Goal: Task Accomplishment & Management: Use online tool/utility

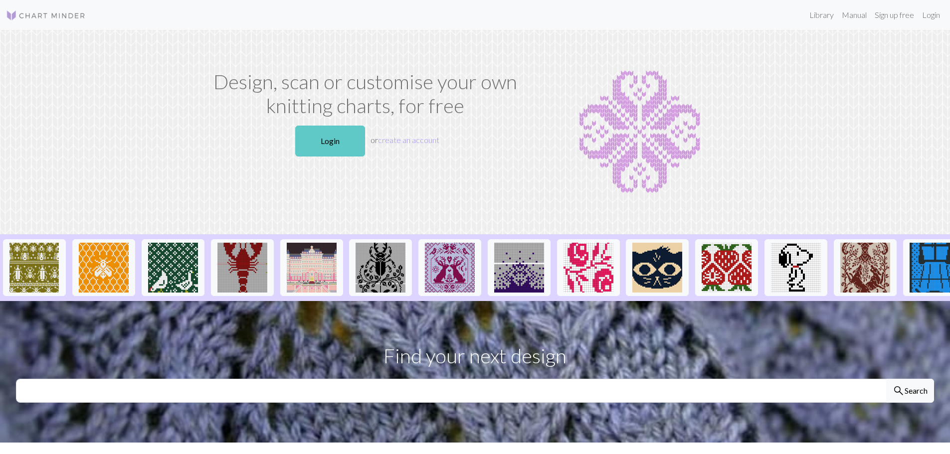
click at [347, 136] on link "Login" at bounding box center [330, 141] width 70 height 31
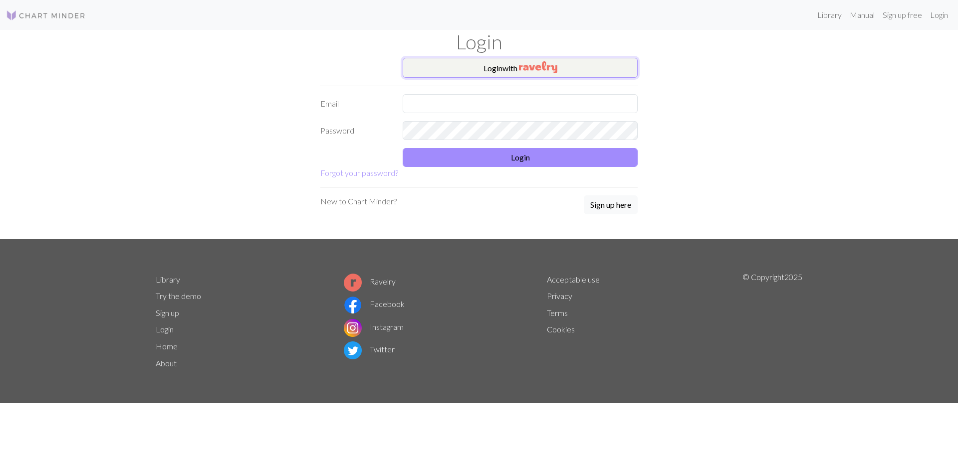
click at [565, 67] on button "Login with" at bounding box center [520, 68] width 235 height 20
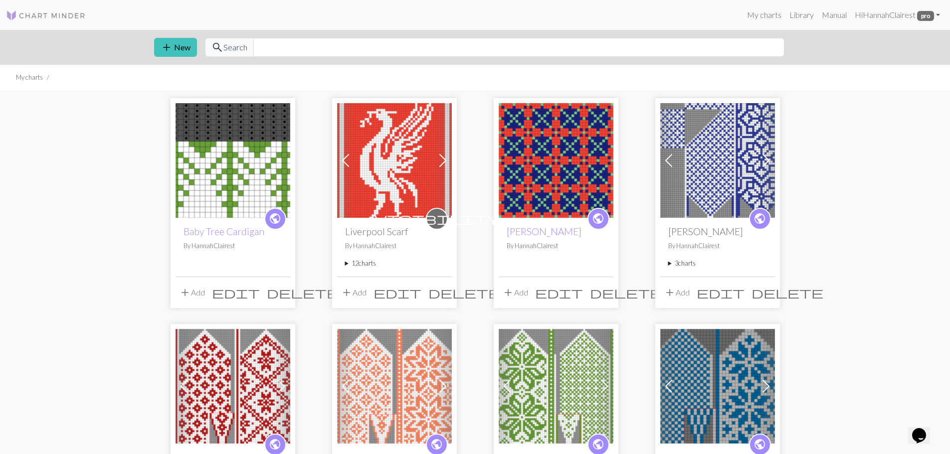
click at [271, 135] on img at bounding box center [233, 160] width 115 height 115
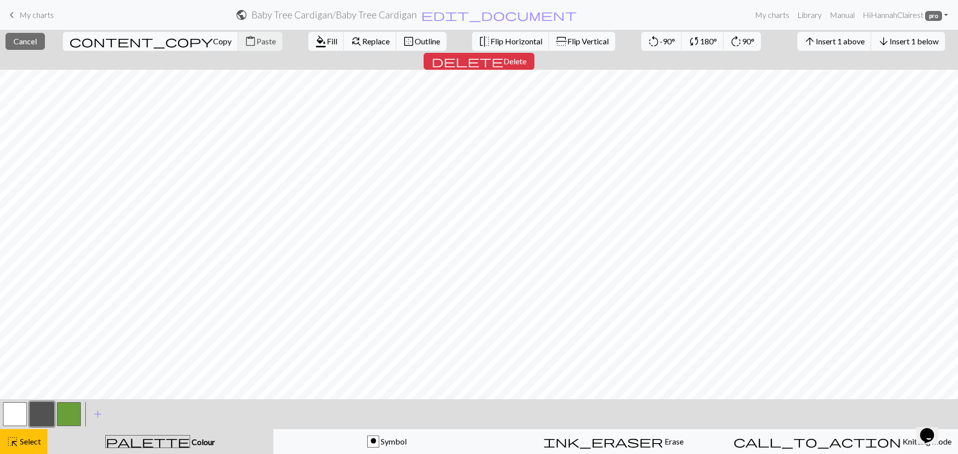
drag, startPoint x: 23, startPoint y: 36, endPoint x: 127, endPoint y: 29, distance: 103.5
click at [24, 36] on button "close Cancel" at bounding box center [24, 41] width 39 height 17
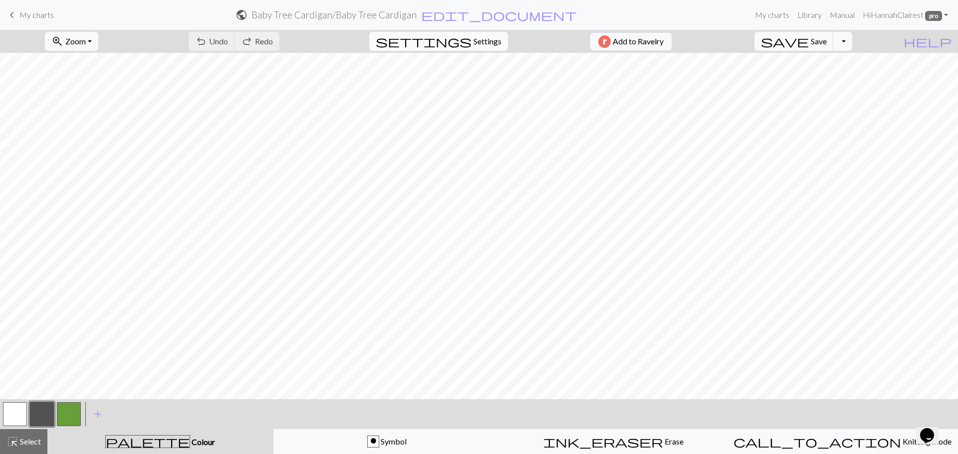
click at [475, 37] on span "Settings" at bounding box center [487, 41] width 28 height 12
select select "aran"
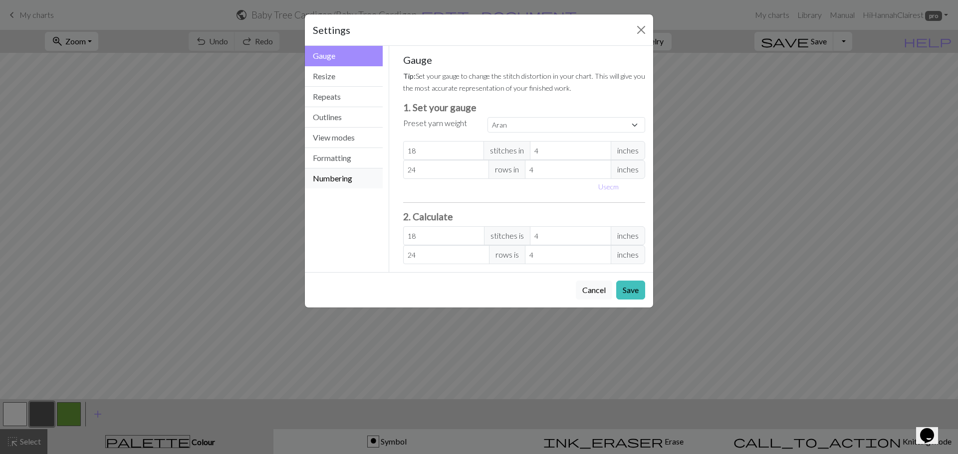
drag, startPoint x: 330, startPoint y: 175, endPoint x: 337, endPoint y: 175, distance: 7.0
click at [330, 175] on button "Numbering" at bounding box center [344, 179] width 78 height 20
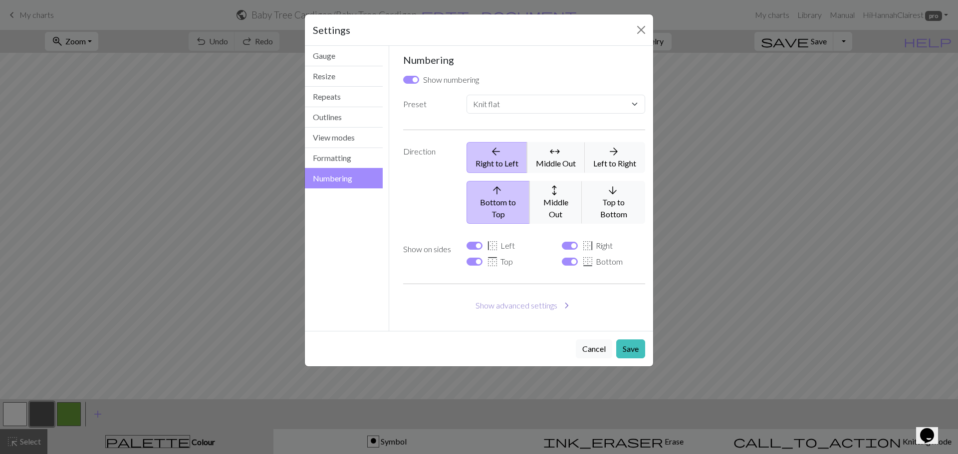
click at [509, 296] on button "Show advanced settings chevron_right" at bounding box center [524, 305] width 242 height 19
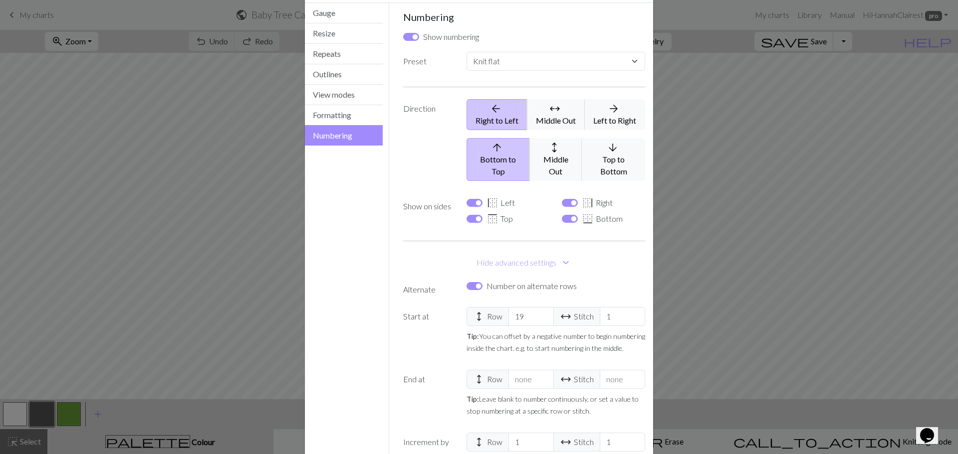
scroll to position [100, 0]
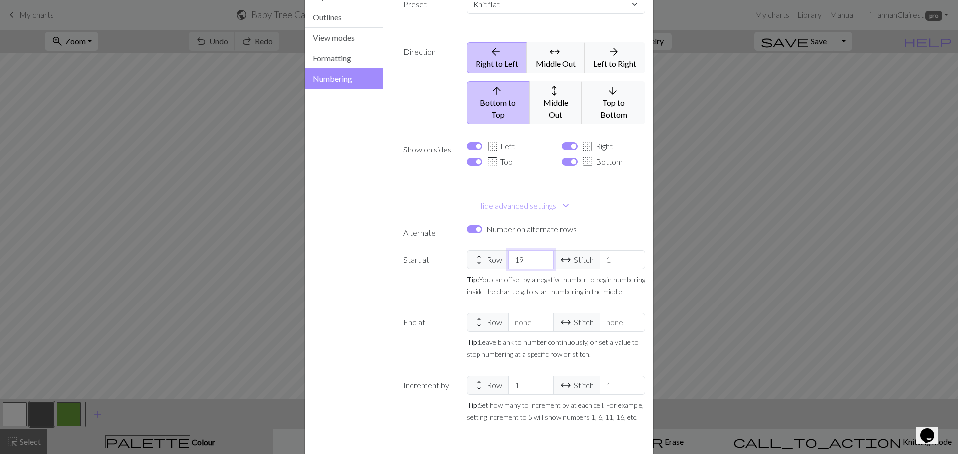
click at [530, 250] on input "19" at bounding box center [530, 259] width 45 height 19
select select
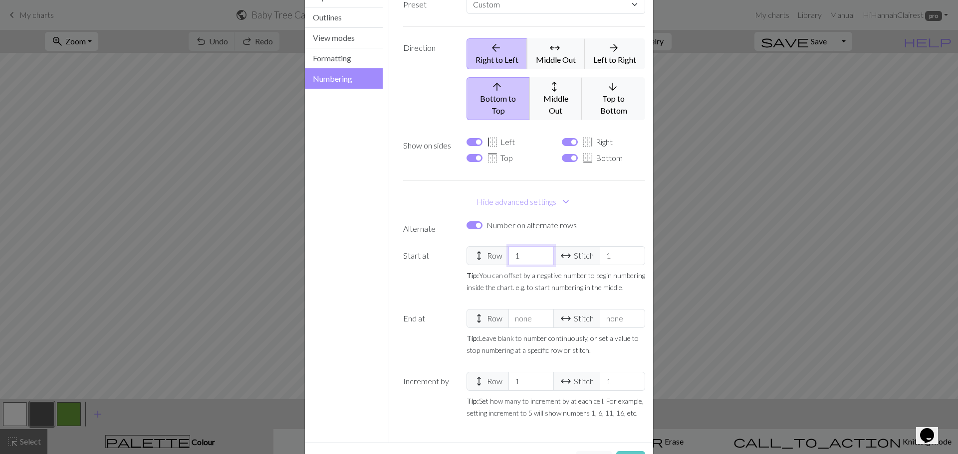
type input "1"
click at [625, 451] on button "Save" at bounding box center [630, 460] width 29 height 19
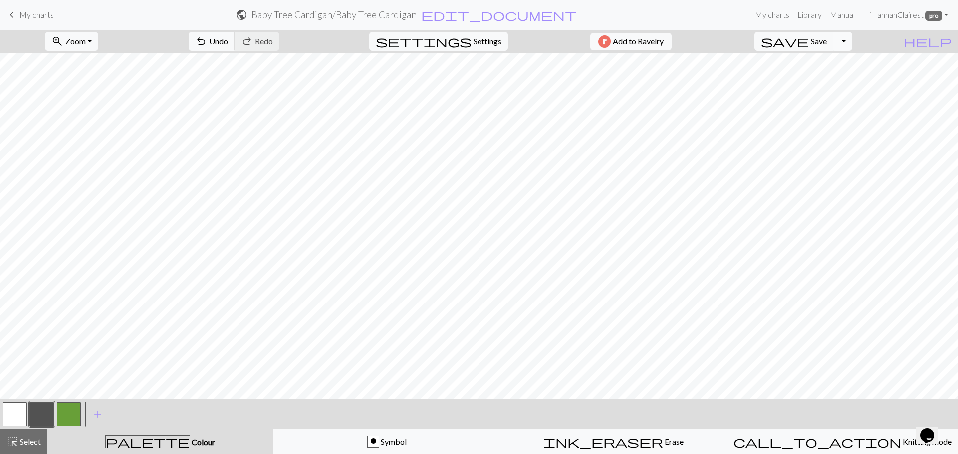
click at [852, 41] on button "Toggle Dropdown" at bounding box center [842, 41] width 19 height 19
click at [827, 39] on span "Save" at bounding box center [819, 40] width 16 height 9
click at [852, 45] on button "Toggle Dropdown" at bounding box center [842, 41] width 19 height 19
click at [843, 82] on button "save_alt Download" at bounding box center [769, 79] width 165 height 16
click at [460, 29] on button "Download" at bounding box center [455, 32] width 48 height 19
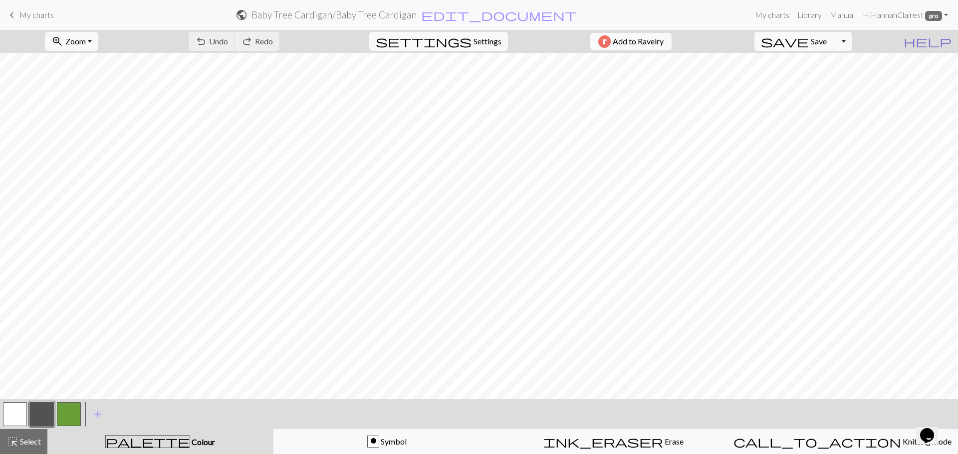
click at [941, 37] on span "help" at bounding box center [927, 41] width 48 height 14
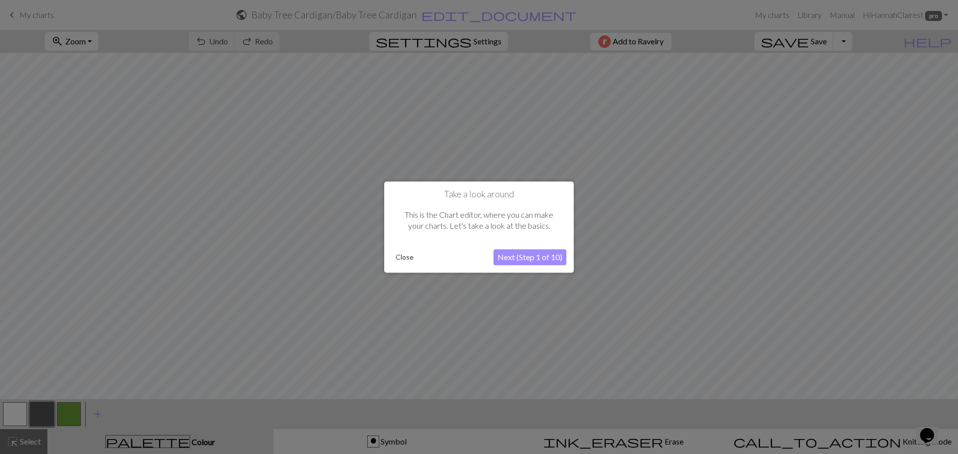
click at [924, 329] on div at bounding box center [479, 227] width 958 height 454
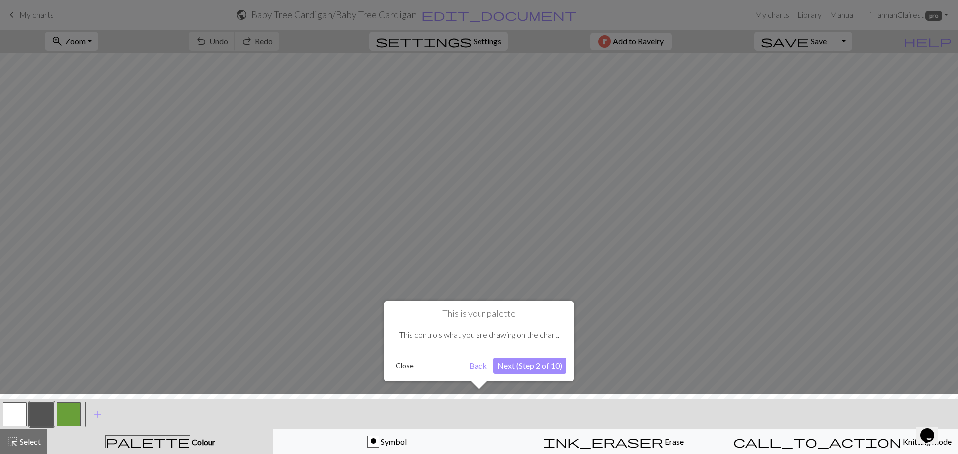
click at [410, 366] on button "Close" at bounding box center [405, 366] width 26 height 15
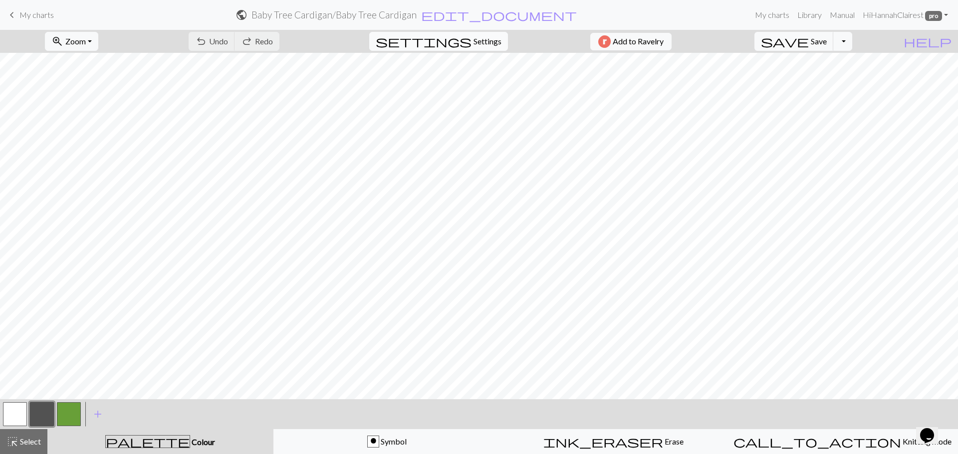
click at [481, 46] on span "Settings" at bounding box center [487, 41] width 28 height 12
select select "flat"
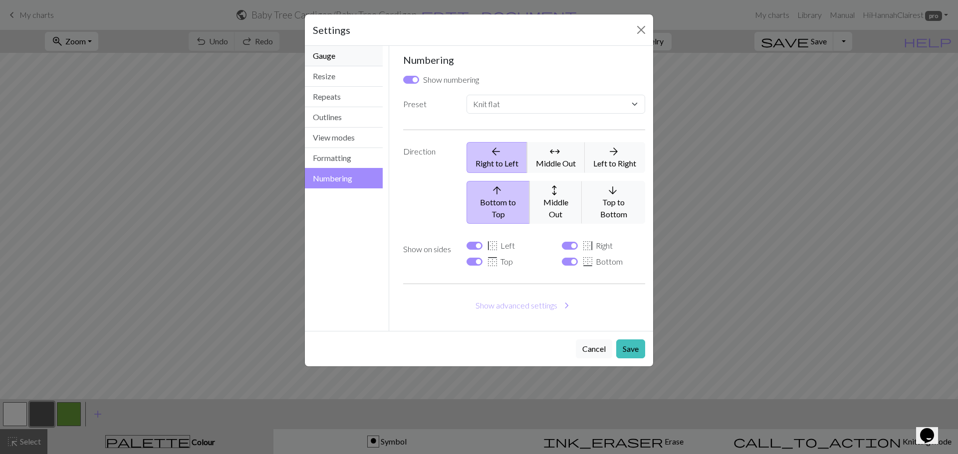
click at [333, 61] on button "Gauge" at bounding box center [344, 56] width 78 height 20
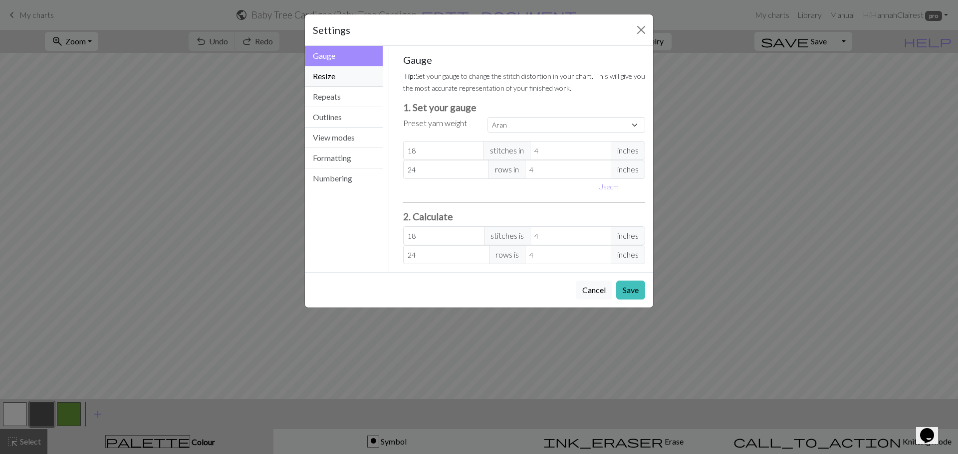
click at [336, 80] on button "Resize" at bounding box center [344, 76] width 78 height 20
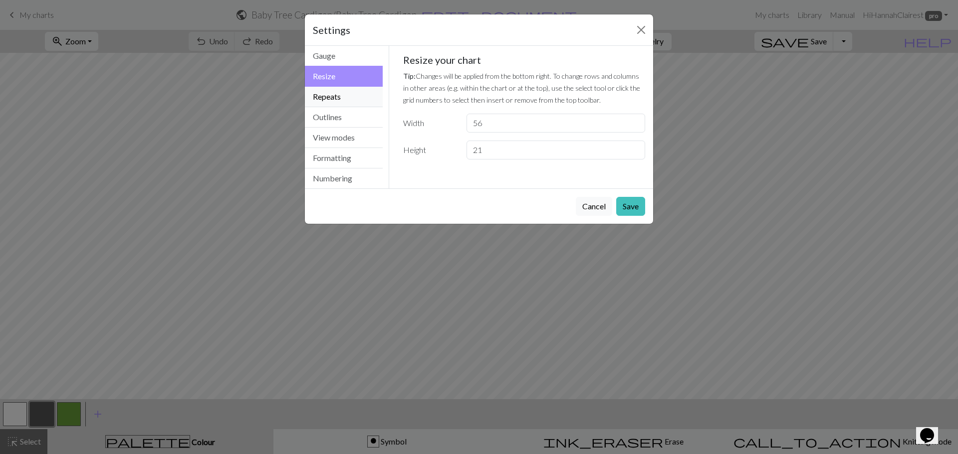
click at [335, 98] on button "Repeats" at bounding box center [344, 97] width 78 height 20
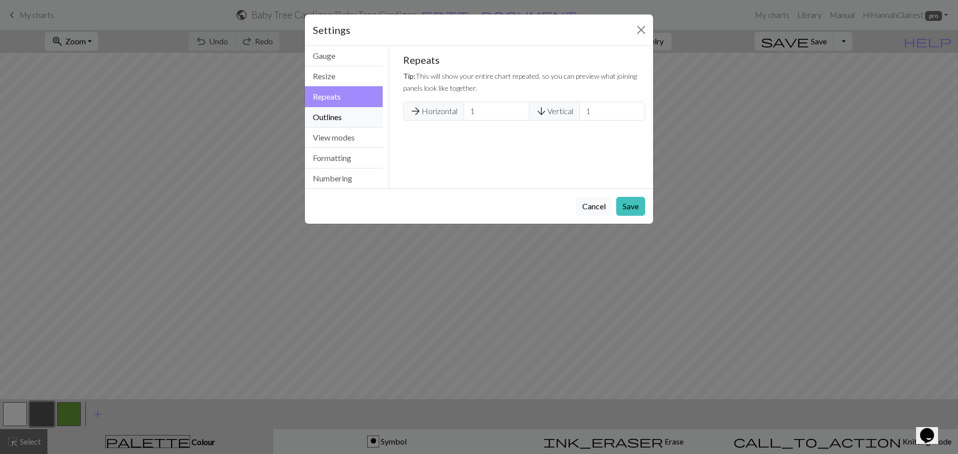
click at [336, 116] on button "Outlines" at bounding box center [344, 117] width 78 height 20
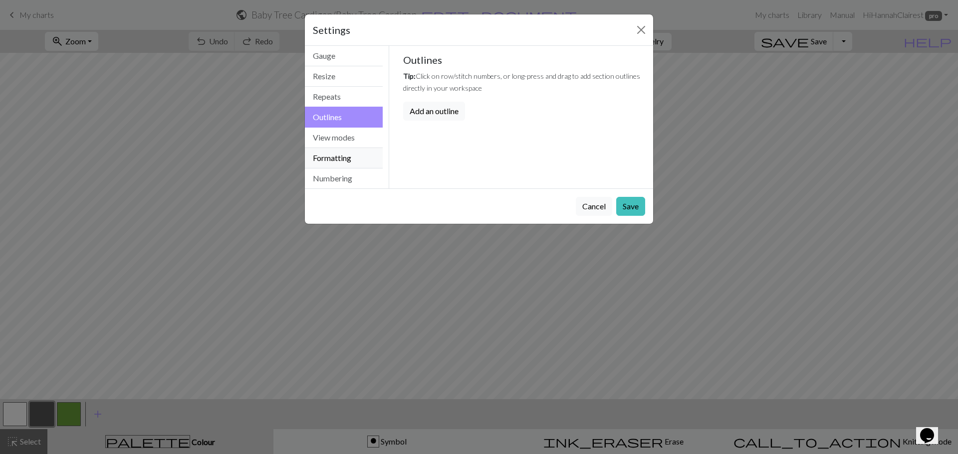
click at [331, 150] on button "Formatting" at bounding box center [344, 158] width 78 height 20
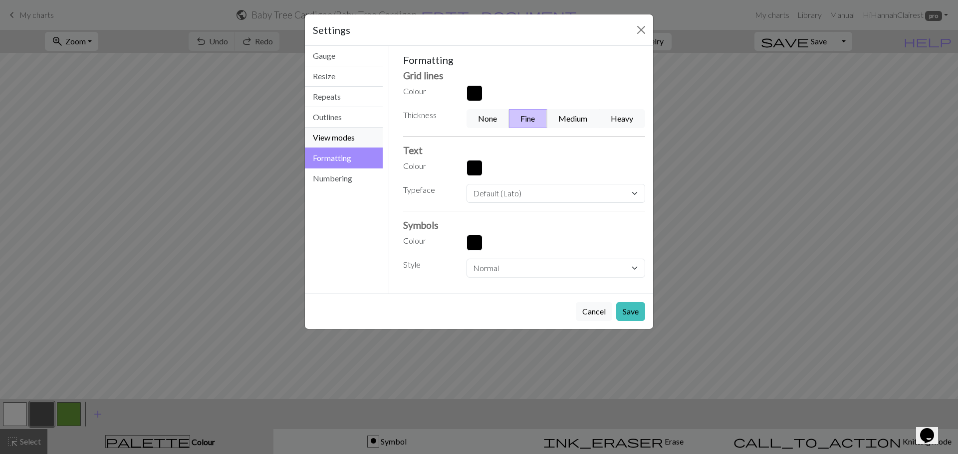
click at [330, 139] on button "View modes" at bounding box center [344, 138] width 78 height 20
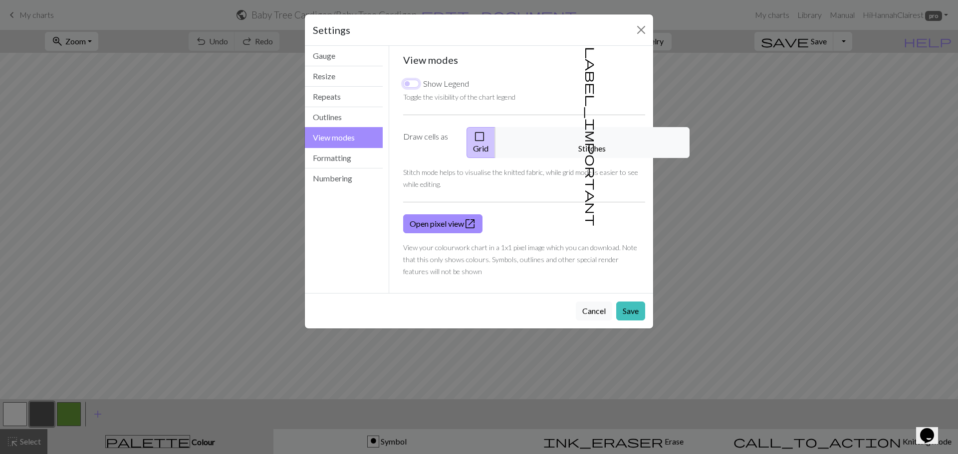
click at [409, 84] on input "Show Legend" at bounding box center [411, 84] width 16 height 8
checkbox input "true"
click at [638, 302] on button "Save" at bounding box center [630, 311] width 29 height 19
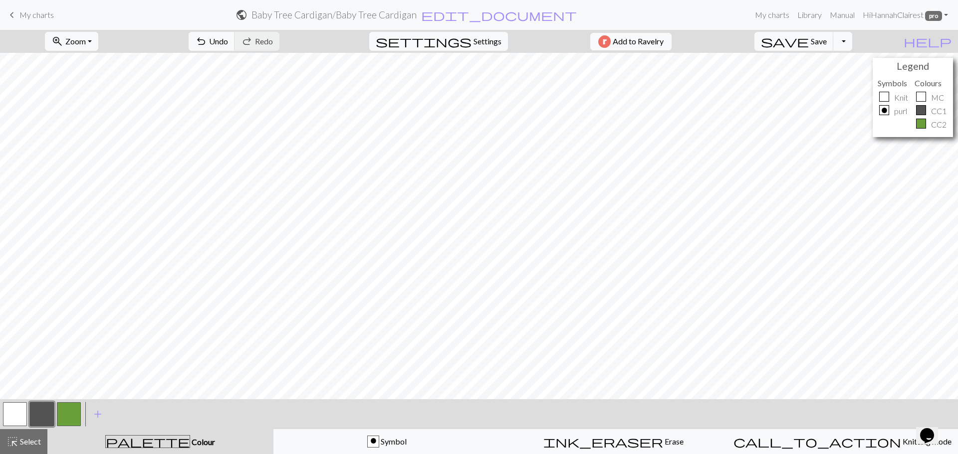
click at [17, 418] on button "button" at bounding box center [15, 415] width 24 height 24
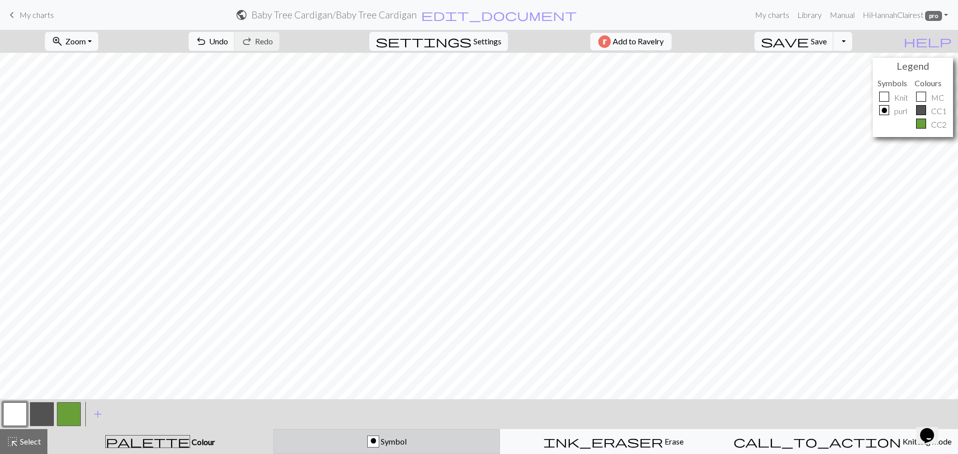
click at [393, 442] on span "Symbol" at bounding box center [392, 441] width 27 height 9
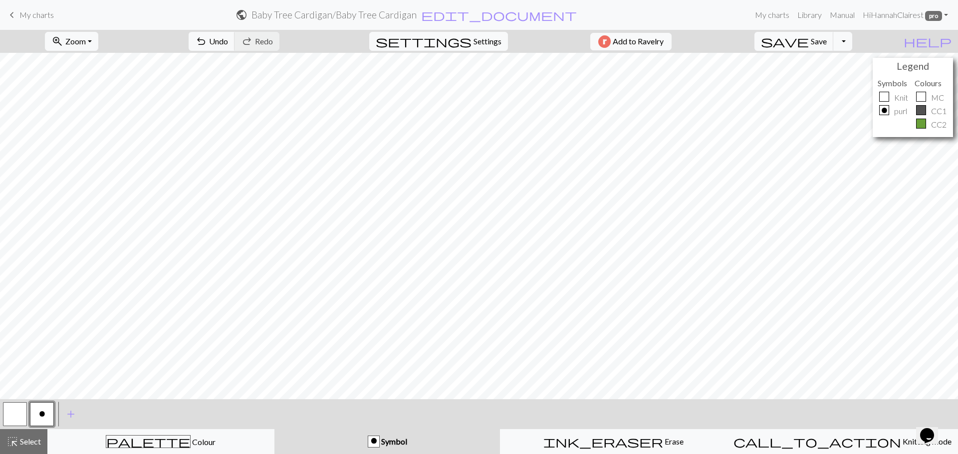
click at [38, 418] on button "o" at bounding box center [42, 415] width 24 height 24
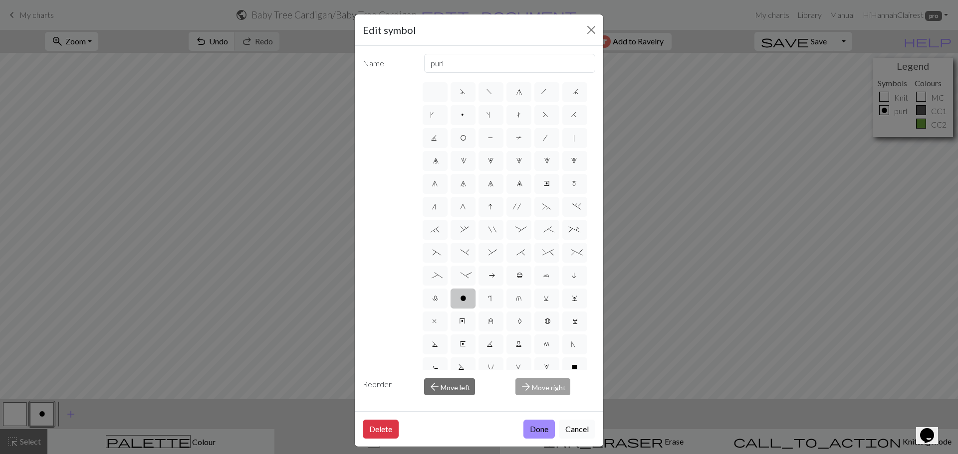
click at [575, 432] on button "Cancel" at bounding box center [577, 429] width 36 height 19
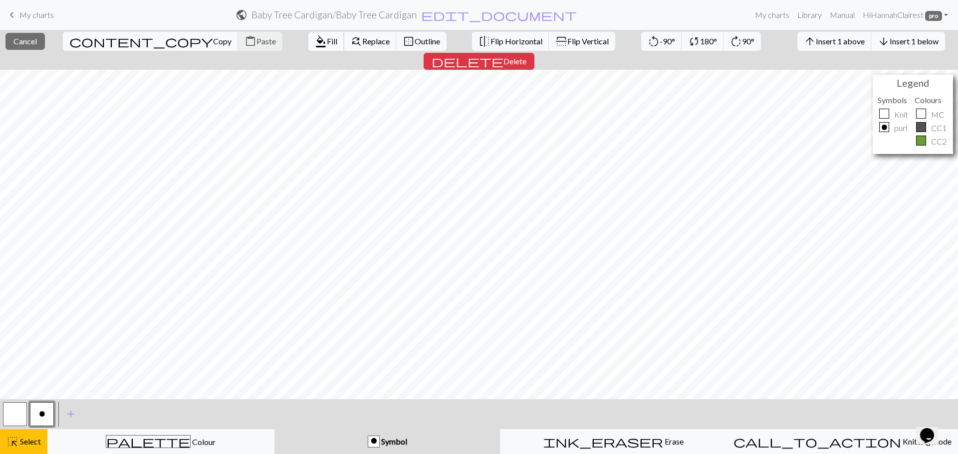
click at [315, 47] on span "format_color_fill" at bounding box center [321, 41] width 12 height 14
click at [327, 39] on span "Fill" at bounding box center [332, 40] width 10 height 9
click at [315, 45] on span "format_color_fill" at bounding box center [321, 41] width 12 height 14
click at [327, 41] on span "Fill" at bounding box center [332, 40] width 10 height 9
click at [308, 43] on button "format_color_fill Fill" at bounding box center [326, 41] width 36 height 19
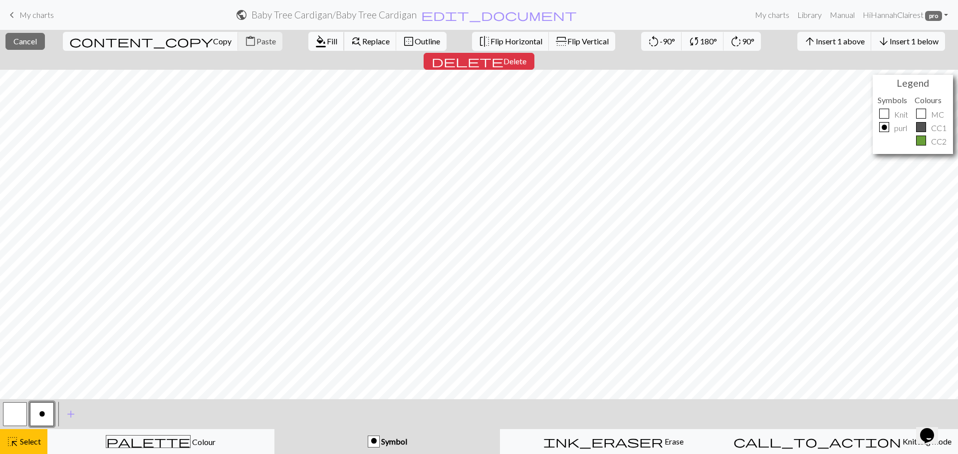
click at [315, 44] on span "format_color_fill" at bounding box center [321, 41] width 12 height 14
click at [308, 46] on button "format_color_fill Fill" at bounding box center [326, 41] width 36 height 19
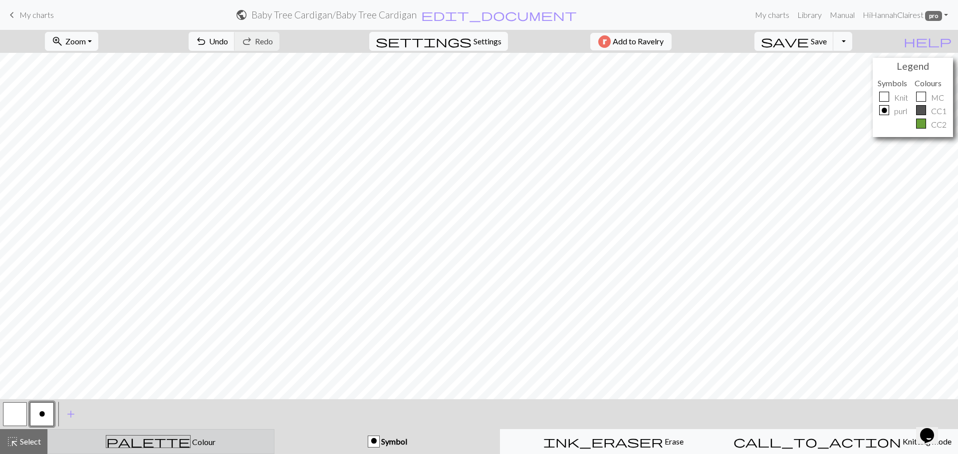
click at [89, 449] on button "palette Colour Colour" at bounding box center [160, 442] width 227 height 25
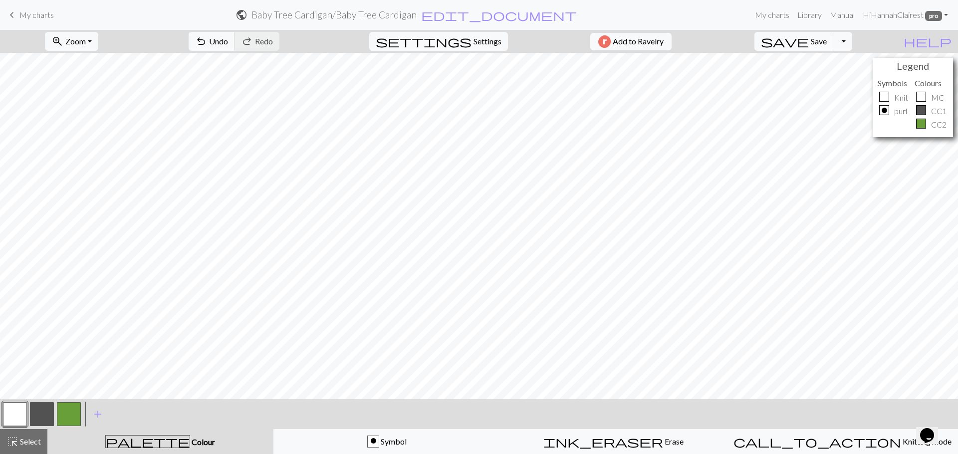
click at [25, 415] on button "button" at bounding box center [15, 415] width 24 height 24
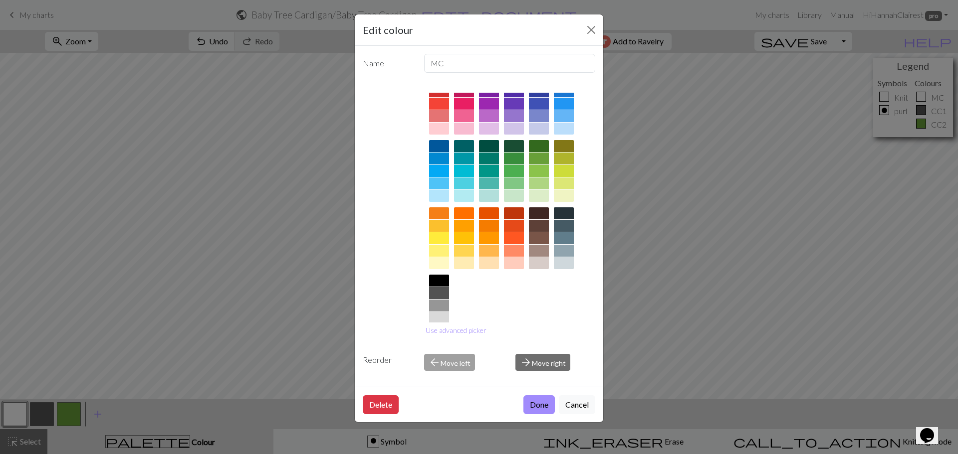
scroll to position [53, 0]
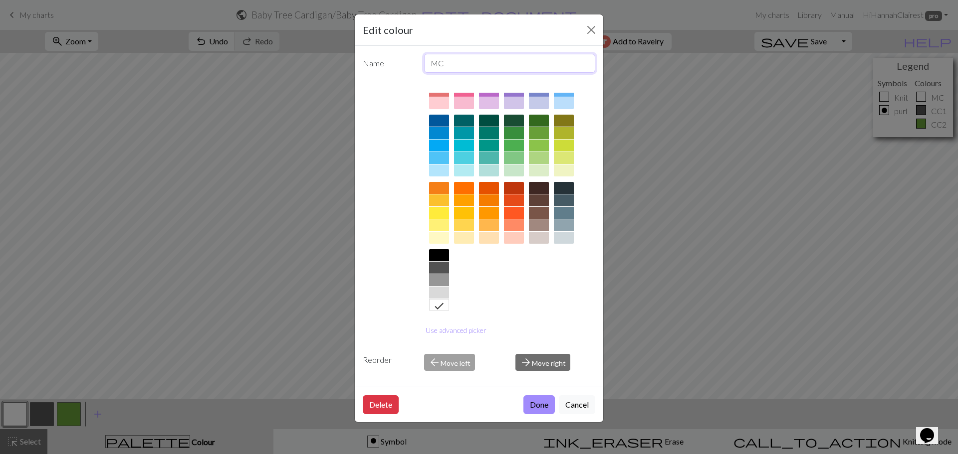
click at [437, 63] on input "MC" at bounding box center [510, 63] width 172 height 19
click at [533, 407] on button "Done" at bounding box center [538, 405] width 31 height 19
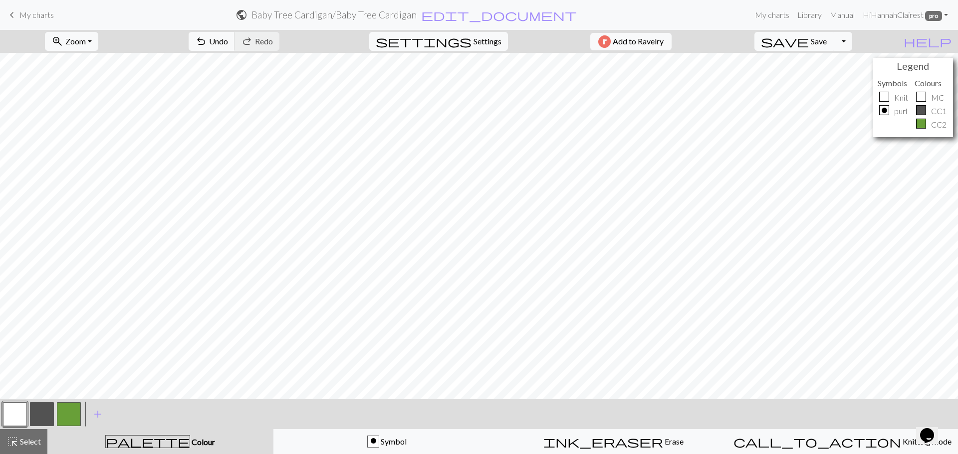
click at [43, 414] on button "button" at bounding box center [42, 415] width 24 height 24
click at [45, 418] on button "button" at bounding box center [42, 415] width 24 height 24
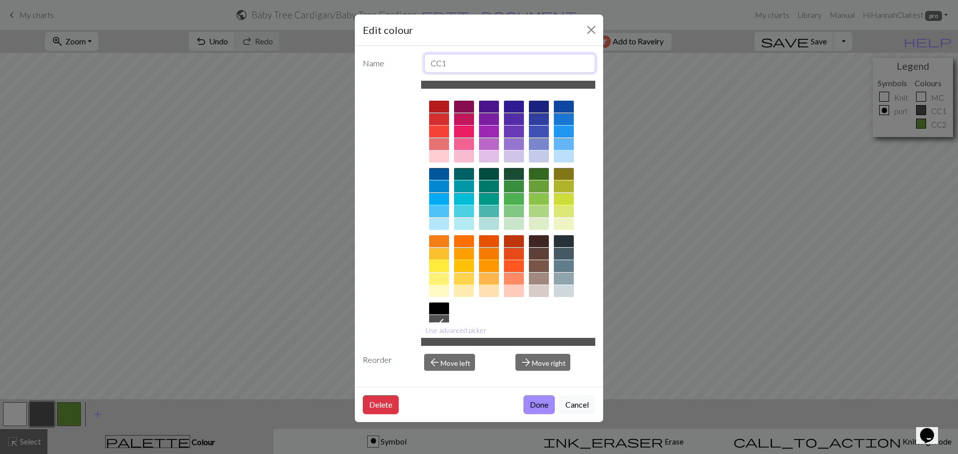
drag, startPoint x: 466, startPoint y: 58, endPoint x: 419, endPoint y: 65, distance: 48.4
click at [419, 65] on div "CC1" at bounding box center [510, 63] width 184 height 19
type input "HC"
click at [543, 279] on div at bounding box center [539, 279] width 20 height 12
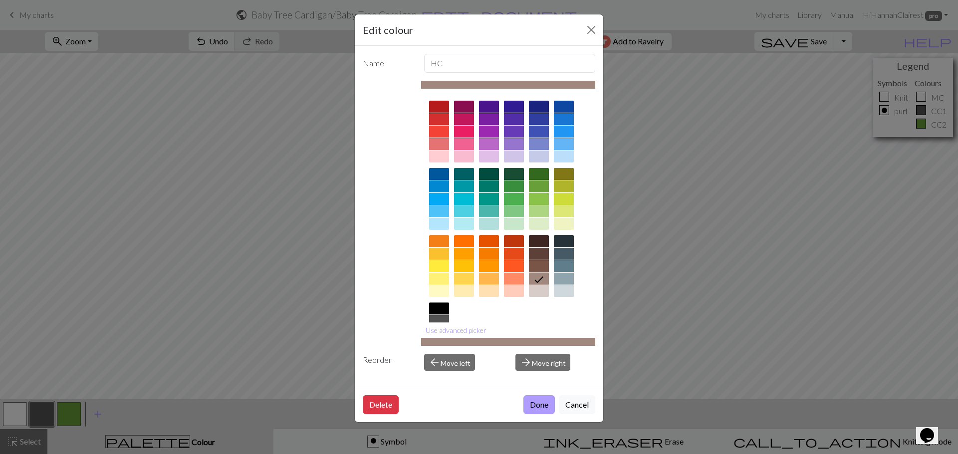
click at [544, 411] on button "Done" at bounding box center [538, 405] width 31 height 19
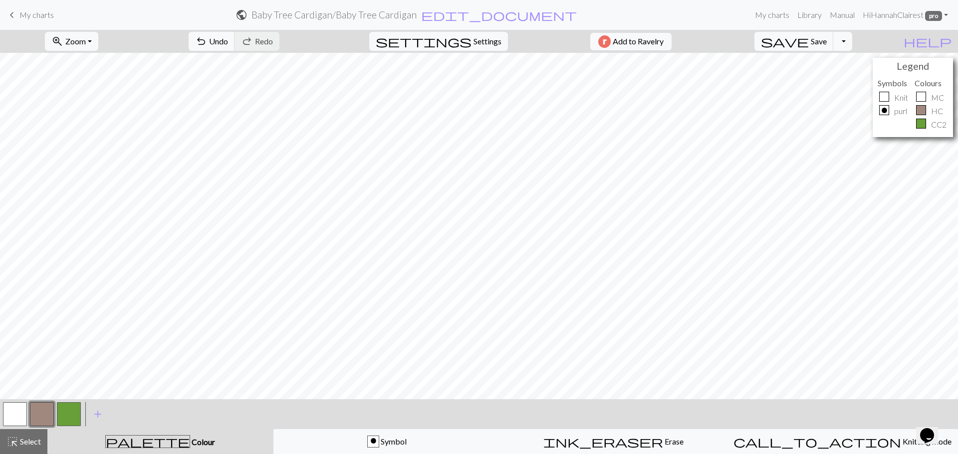
click at [60, 416] on button "button" at bounding box center [69, 415] width 24 height 24
click at [72, 410] on button "button" at bounding box center [69, 415] width 24 height 24
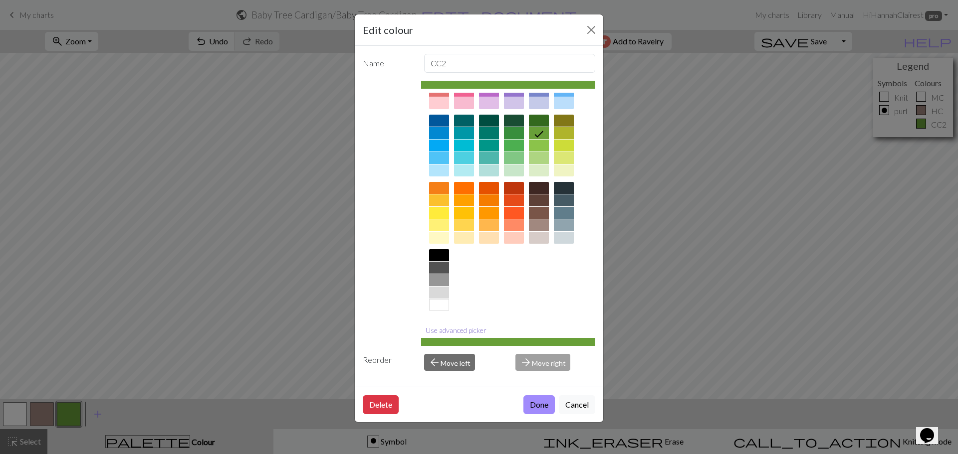
click at [440, 330] on button "Use advanced picker" at bounding box center [456, 330] width 70 height 15
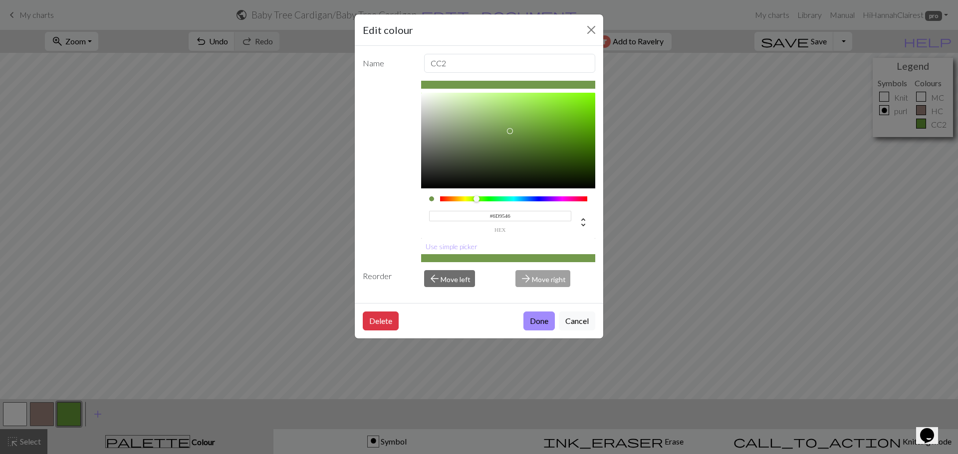
type input "#6B9444"
drag, startPoint x: 531, startPoint y: 129, endPoint x: 515, endPoint y: 133, distance: 16.0
click at [515, 133] on div at bounding box center [515, 133] width 6 height 6
click at [539, 323] on button "Done" at bounding box center [538, 321] width 31 height 19
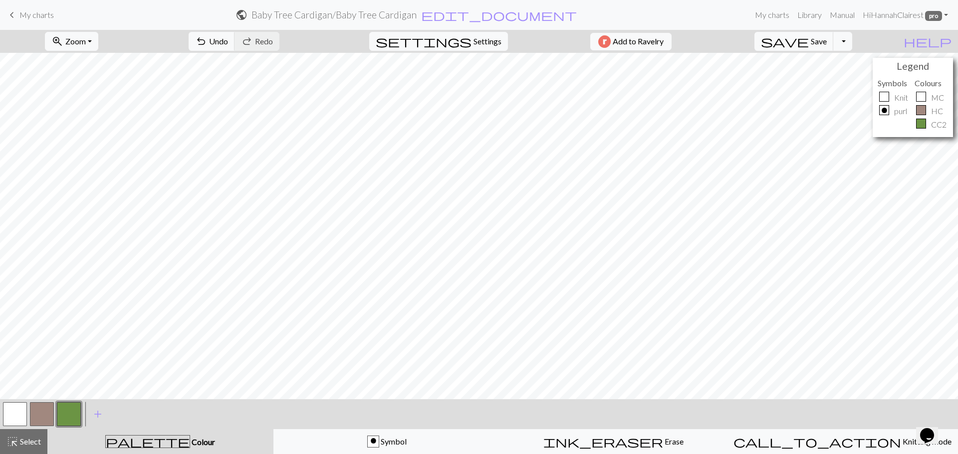
click at [68, 420] on button "button" at bounding box center [69, 415] width 24 height 24
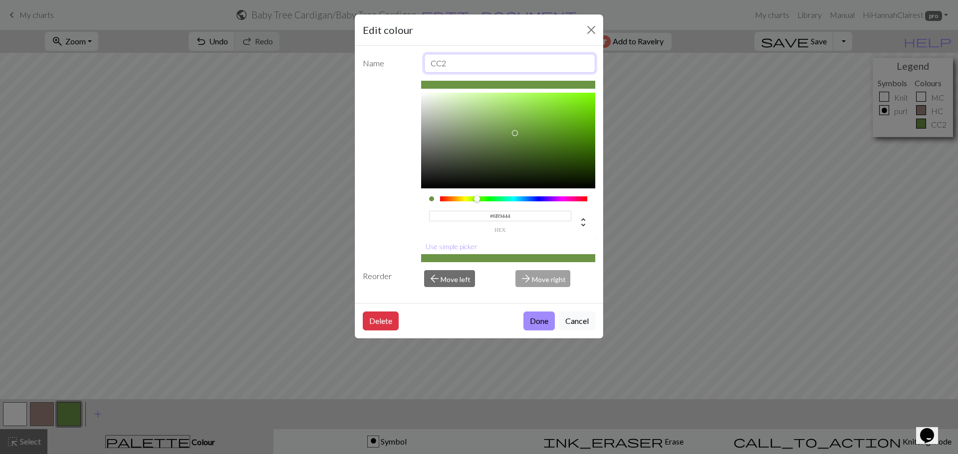
click at [451, 59] on input "CC2" at bounding box center [510, 63] width 172 height 19
type input "CC"
click at [539, 321] on button "Done" at bounding box center [538, 321] width 31 height 19
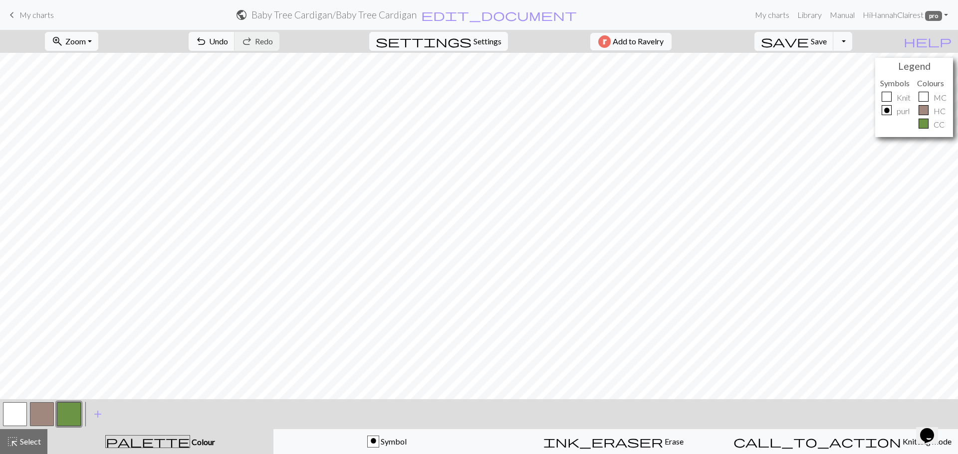
drag, startPoint x: 76, startPoint y: 425, endPoint x: 27, endPoint y: 421, distance: 49.5
click at [27, 421] on div at bounding box center [41, 414] width 81 height 27
click at [36, 419] on button "button" at bounding box center [42, 415] width 24 height 24
click at [72, 419] on button "button" at bounding box center [69, 415] width 24 height 24
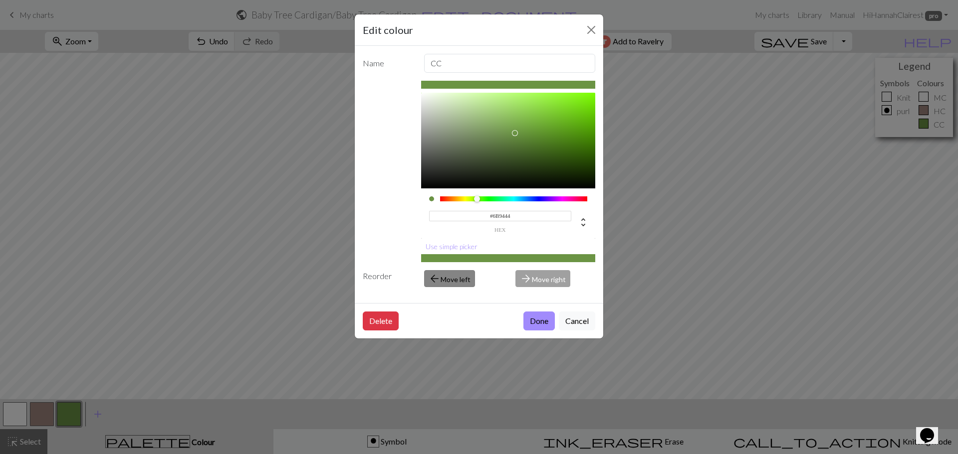
click at [449, 283] on button "arrow_back Move left" at bounding box center [449, 278] width 51 height 17
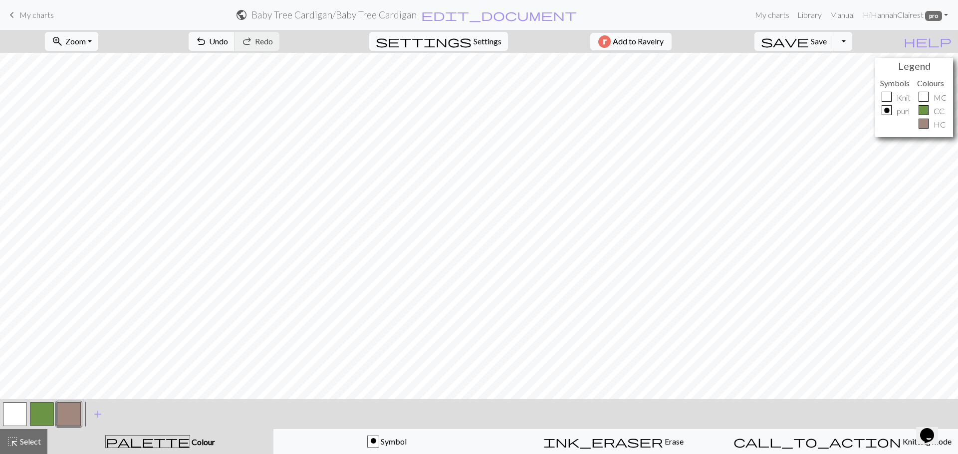
click at [492, 44] on span "Settings" at bounding box center [487, 41] width 28 height 12
select select "aran"
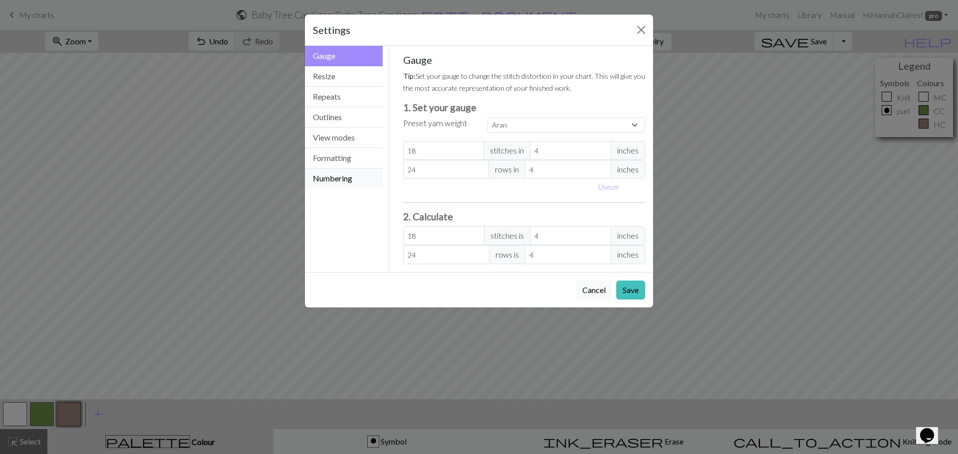
click at [345, 175] on button "Numbering" at bounding box center [344, 179] width 78 height 20
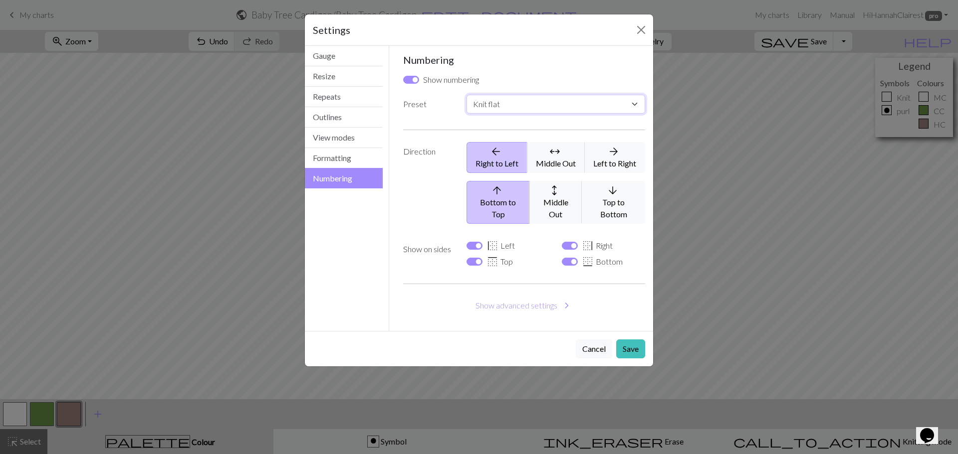
click at [473, 111] on select "Custom Knit flat Knit in the round Lace knitting Cross stitch" at bounding box center [555, 104] width 179 height 19
select select "round"
click at [466, 95] on select "Custom Knit flat Knit in the round Lace knitting Cross stitch" at bounding box center [555, 104] width 179 height 19
checkbox input "false"
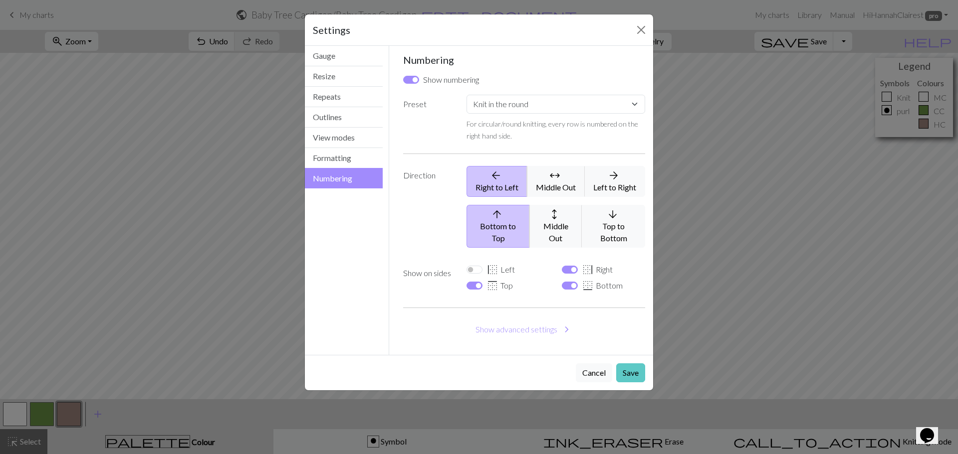
click at [627, 367] on button "Save" at bounding box center [630, 373] width 29 height 19
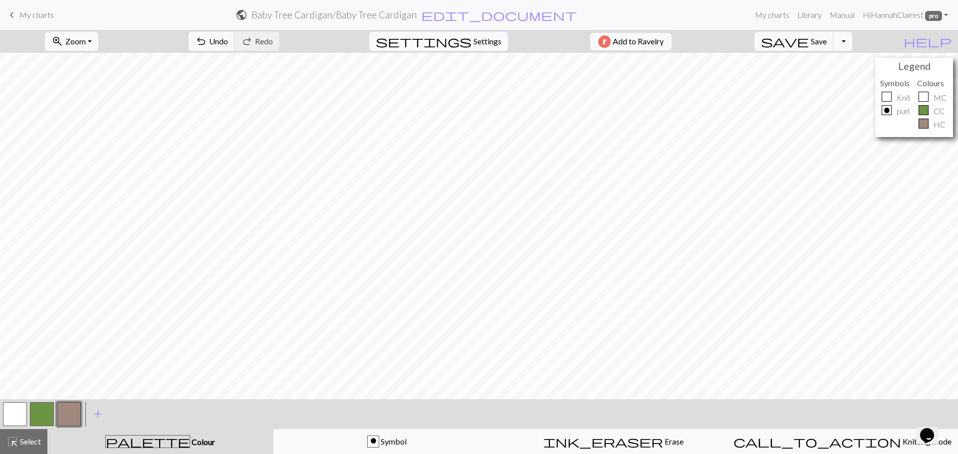
click at [465, 52] on div "settings Settings" at bounding box center [439, 41] width 154 height 23
click at [473, 43] on span "Settings" at bounding box center [487, 41] width 28 height 12
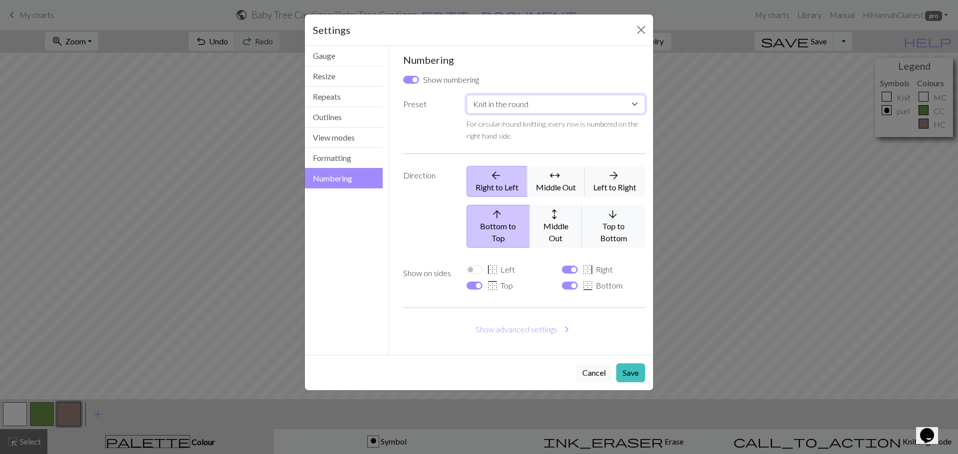
click at [572, 100] on select "Custom Knit flat Knit in the round Lace knitting Cross stitch" at bounding box center [555, 104] width 179 height 19
select select "flat"
click at [466, 95] on select "Custom Knit flat Knit in the round Lace knitting Cross stitch" at bounding box center [555, 104] width 179 height 19
checkbox input "true"
click at [633, 364] on button "Save" at bounding box center [630, 373] width 29 height 19
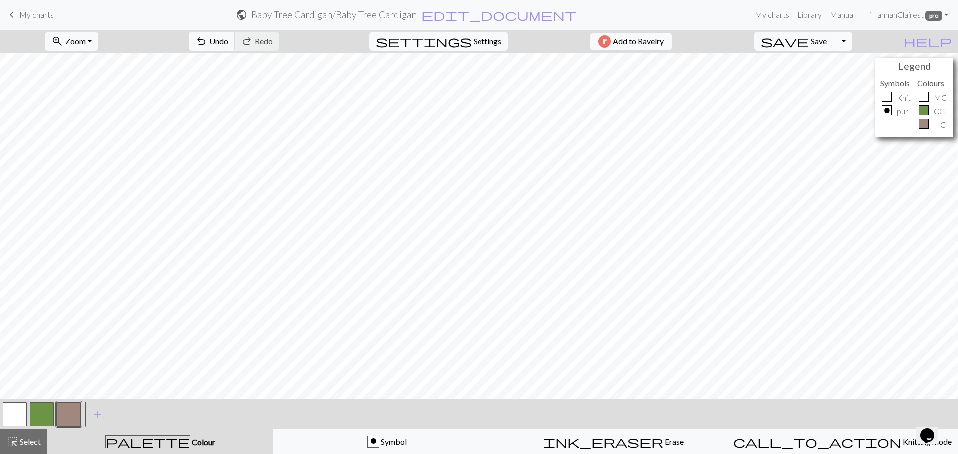
click at [852, 43] on button "Toggle Dropdown" at bounding box center [842, 41] width 19 height 19
click at [852, 79] on button "save_alt Download" at bounding box center [769, 79] width 165 height 16
click at [831, 44] on div "Your download is being prepared..." at bounding box center [479, 23] width 958 height 47
click at [809, 41] on span "save" at bounding box center [785, 41] width 48 height 14
click at [443, 34] on button "Download" at bounding box center [455, 32] width 48 height 19
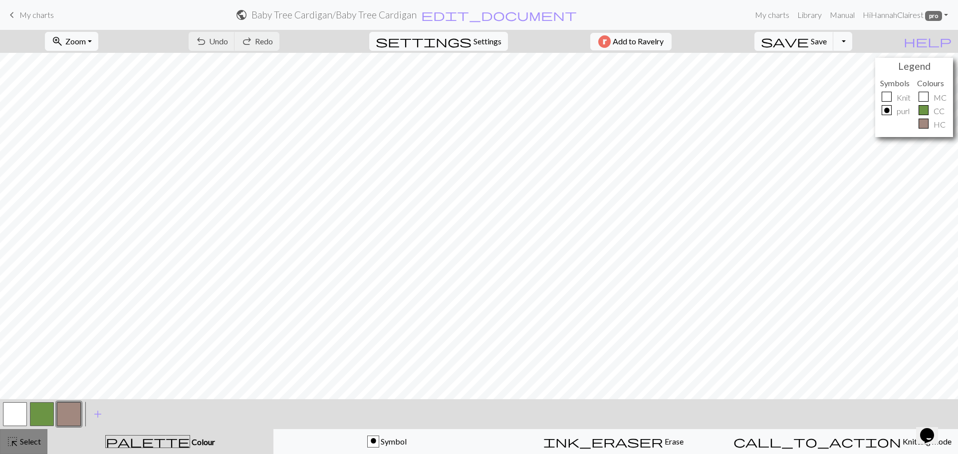
click at [38, 442] on span "Select" at bounding box center [29, 441] width 22 height 9
click at [34, 450] on button "highlight_alt Select Select" at bounding box center [23, 442] width 47 height 25
click at [477, 42] on span "Settings" at bounding box center [487, 41] width 28 height 12
select select "flat"
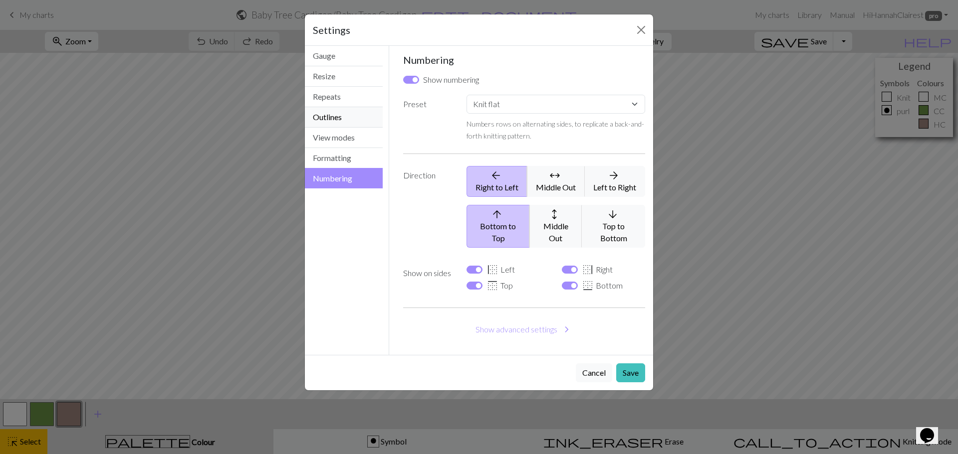
click at [313, 121] on button "Outlines" at bounding box center [344, 117] width 78 height 20
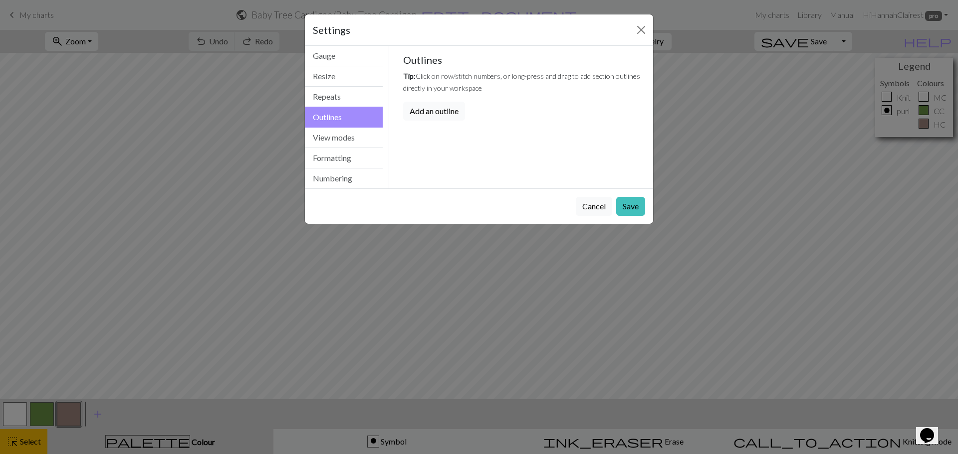
click at [442, 111] on button "Add an outline" at bounding box center [434, 111] width 62 height 19
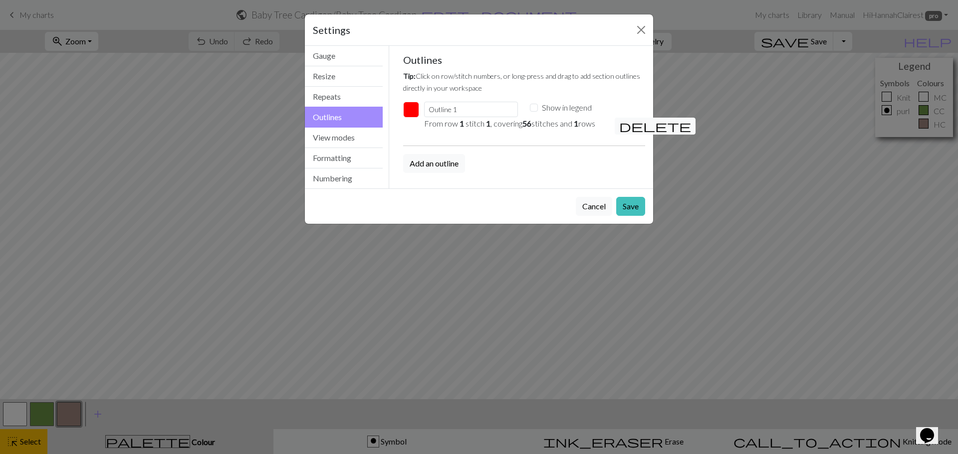
drag, startPoint x: 519, startPoint y: 23, endPoint x: 512, endPoint y: 24, distance: 6.7
click at [512, 24] on div "Settings" at bounding box center [479, 29] width 348 height 31
click at [456, 162] on button "Add an outline" at bounding box center [434, 163] width 62 height 19
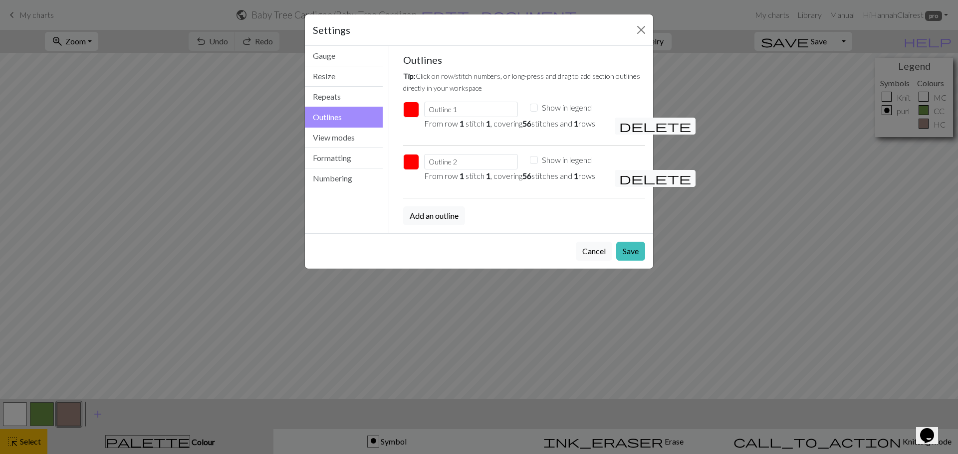
click at [628, 179] on span "delete" at bounding box center [655, 179] width 72 height 14
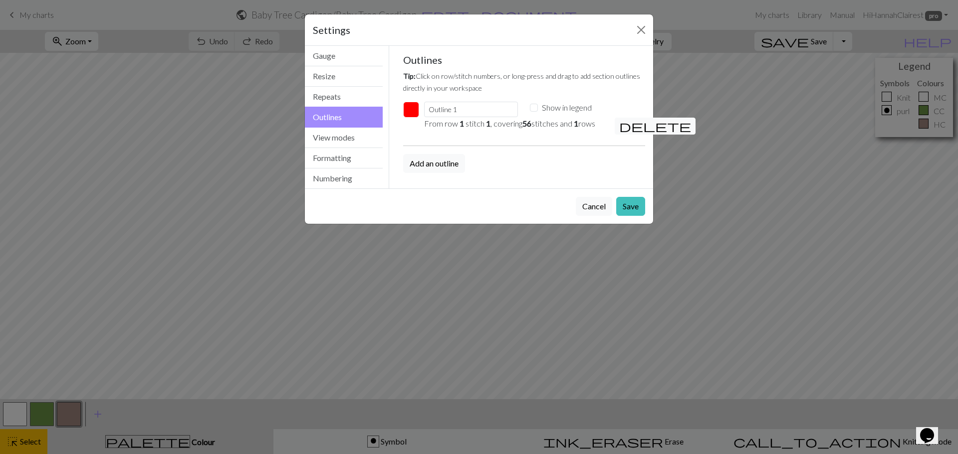
click at [548, 126] on p "From row 1 stitch 1 , covering 56 stitches and 1 rows" at bounding box center [513, 124] width 179 height 12
drag, startPoint x: 513, startPoint y: 134, endPoint x: 490, endPoint y: 127, distance: 23.7
click at [501, 132] on div "From row 1 stitch 1 , covering 56 stitches and 1 rows" at bounding box center [513, 128] width 191 height 20
drag, startPoint x: 485, startPoint y: 125, endPoint x: 450, endPoint y: 127, distance: 35.5
click at [450, 127] on p "From row 1 stitch 1 , covering 56 stitches and 1 rows" at bounding box center [513, 124] width 179 height 12
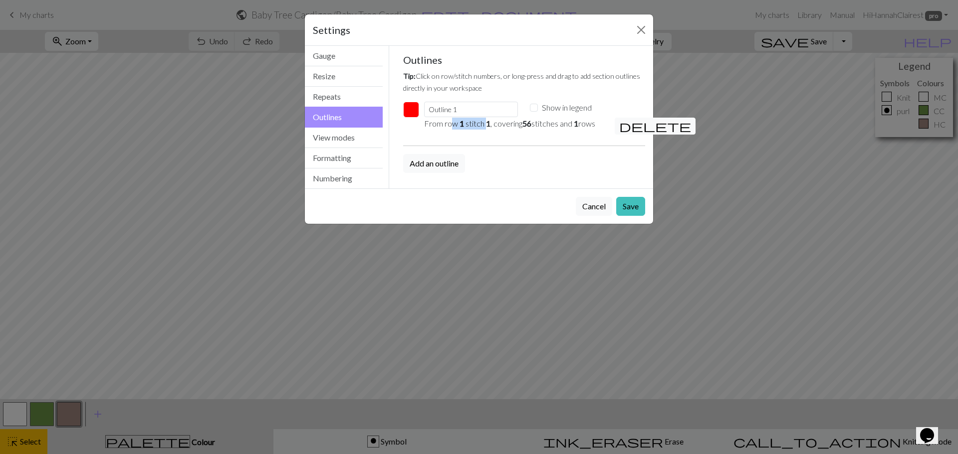
click at [453, 126] on p "From row 1 stitch 1 , covering 56 stitches and 1 rows" at bounding box center [513, 124] width 179 height 12
click at [462, 112] on input "Outline 1" at bounding box center [471, 109] width 94 height 15
click at [627, 207] on button "Save" at bounding box center [630, 206] width 29 height 19
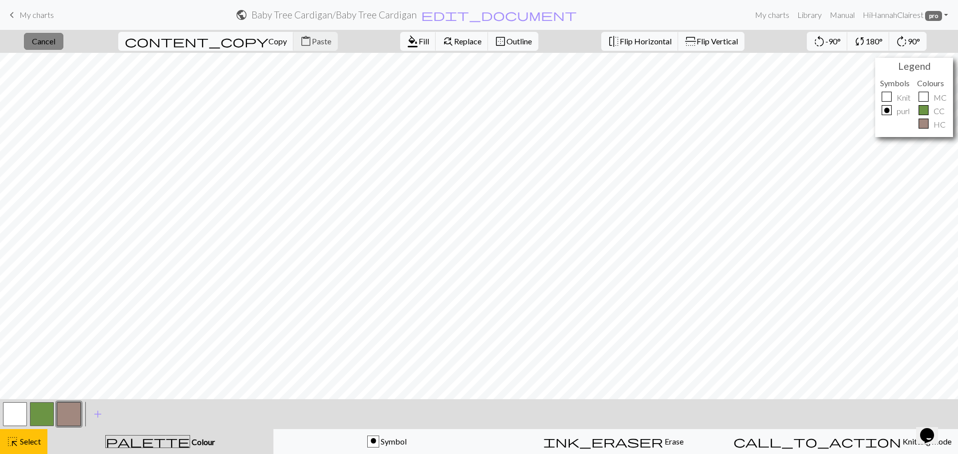
click at [55, 42] on span "Cancel" at bounding box center [43, 40] width 23 height 9
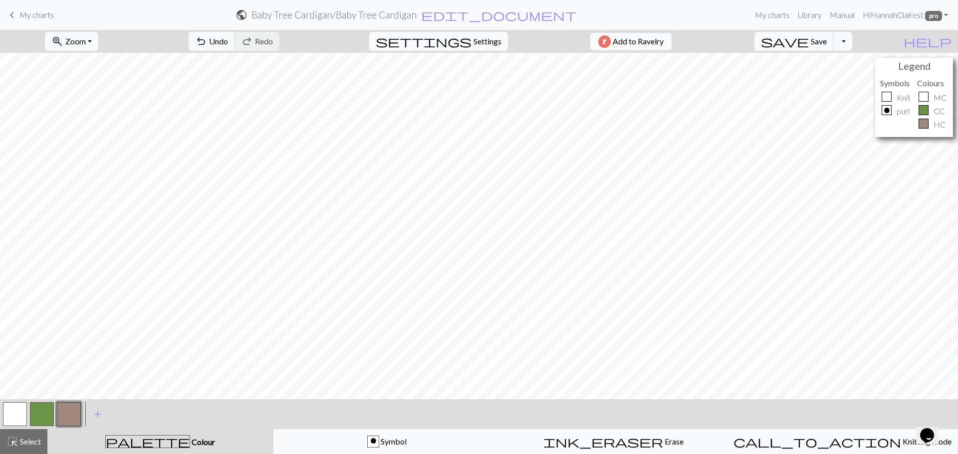
click at [486, 39] on span "Settings" at bounding box center [487, 41] width 28 height 12
select select "aran"
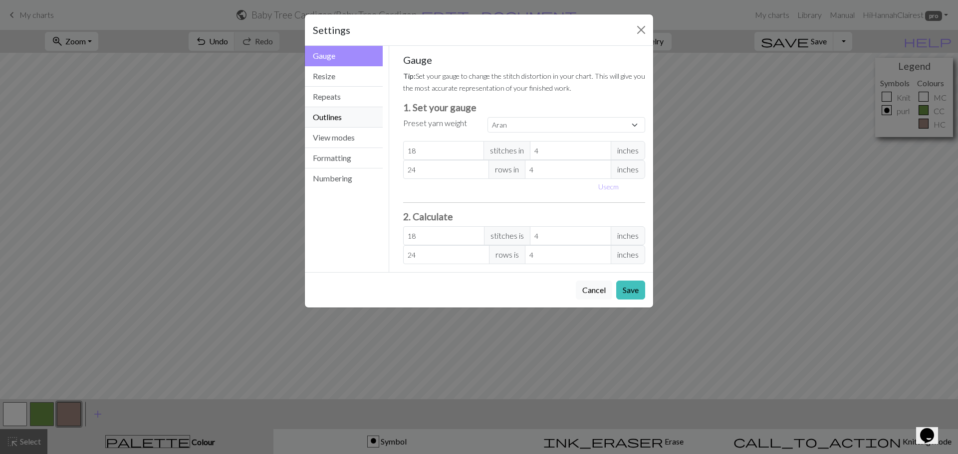
click at [340, 114] on button "Outlines" at bounding box center [344, 117] width 78 height 20
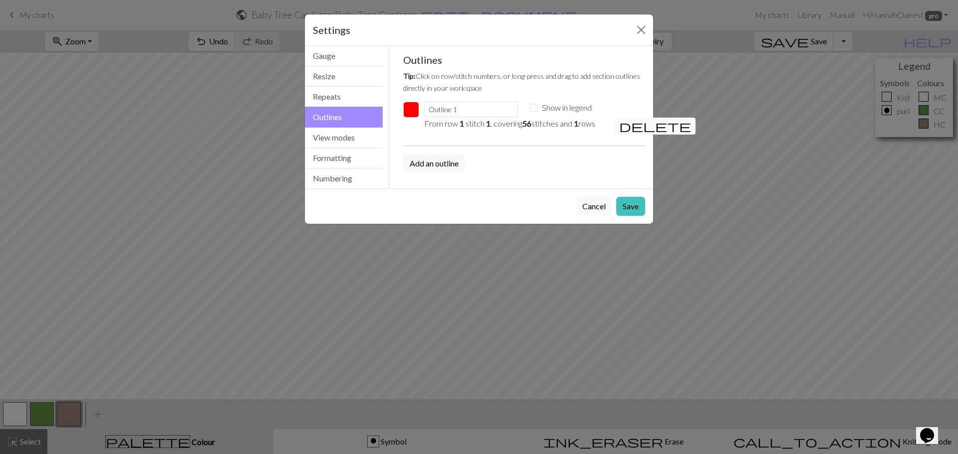
click at [538, 123] on p "From row 1 stitch 1 , covering 56 stitches and 1 rows" at bounding box center [513, 124] width 179 height 12
click at [625, 128] on span "delete" at bounding box center [655, 126] width 72 height 14
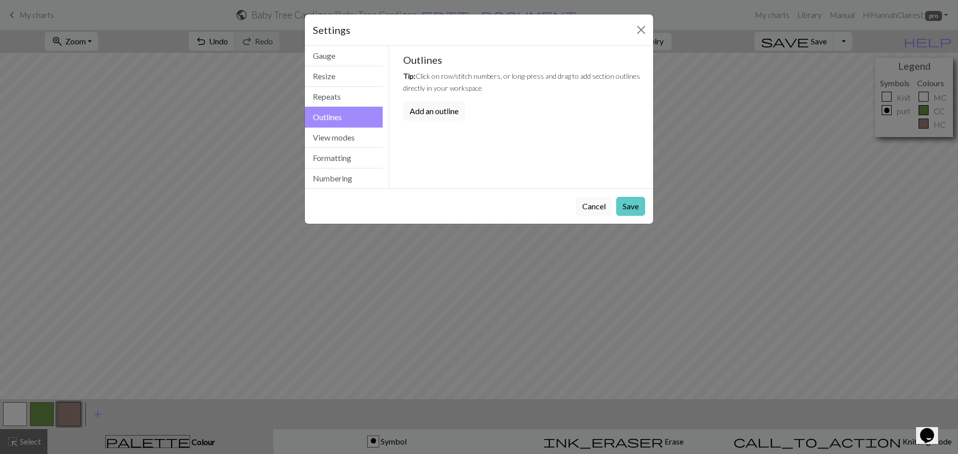
click at [621, 211] on button "Save" at bounding box center [630, 206] width 29 height 19
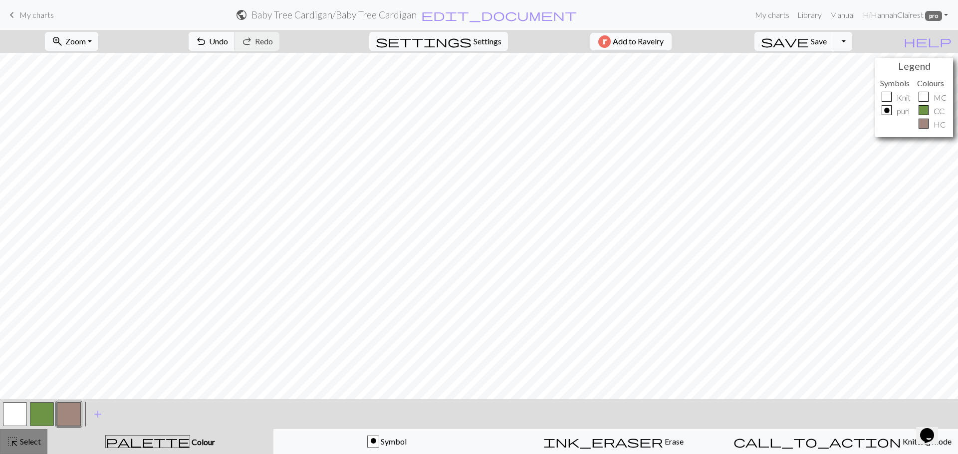
click at [37, 447] on div "highlight_alt Select Select" at bounding box center [23, 442] width 34 height 12
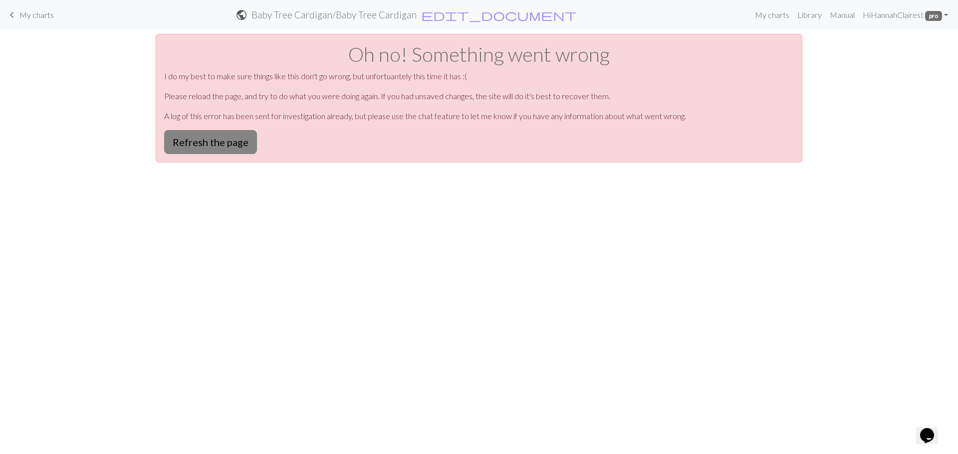
click at [201, 150] on button "Refresh the page" at bounding box center [210, 142] width 93 height 24
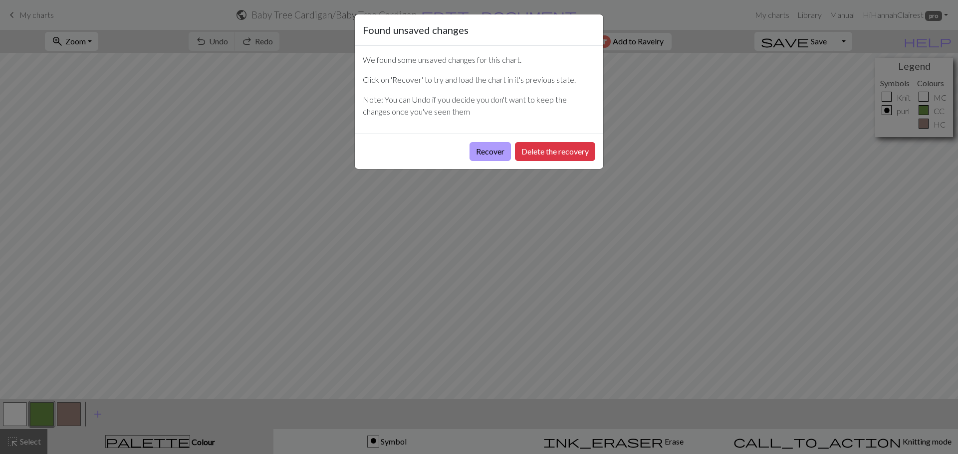
click at [491, 158] on button "Recover" at bounding box center [489, 151] width 41 height 19
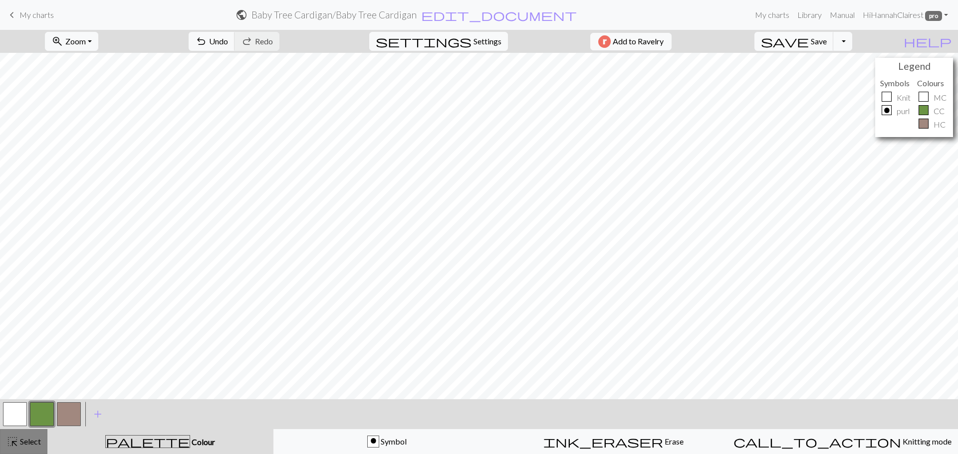
click at [31, 443] on span "Select" at bounding box center [29, 441] width 22 height 9
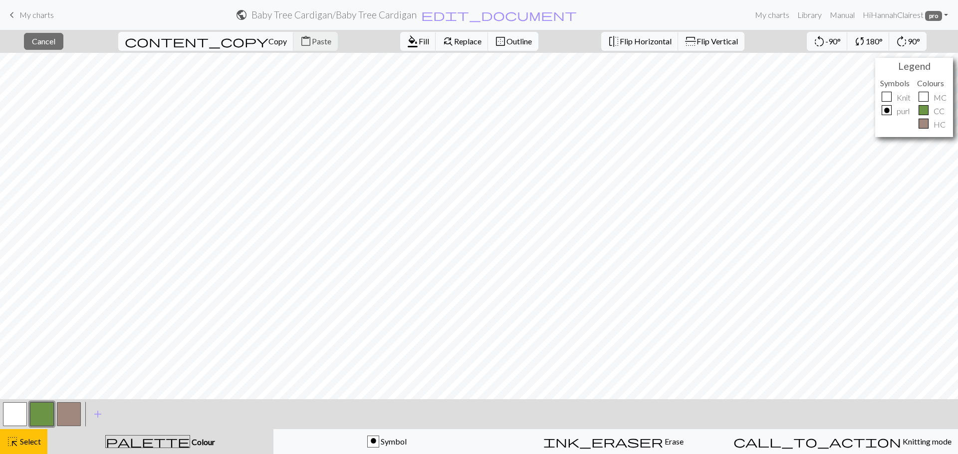
click at [506, 37] on span "Outline" at bounding box center [518, 40] width 25 height 9
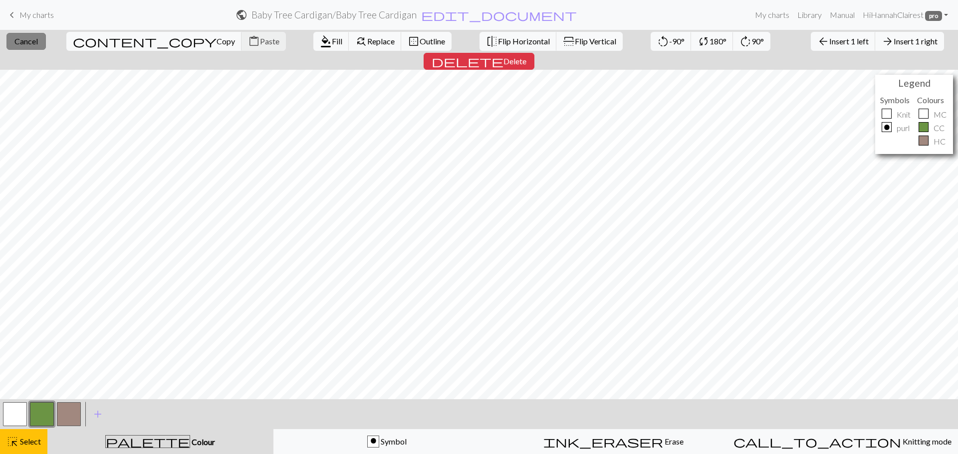
click at [35, 45] on span "Cancel" at bounding box center [25, 40] width 23 height 9
click at [829, 40] on span "Insert 1 left" at bounding box center [848, 40] width 39 height 9
click at [817, 41] on span "arrow_back" at bounding box center [823, 41] width 12 height 14
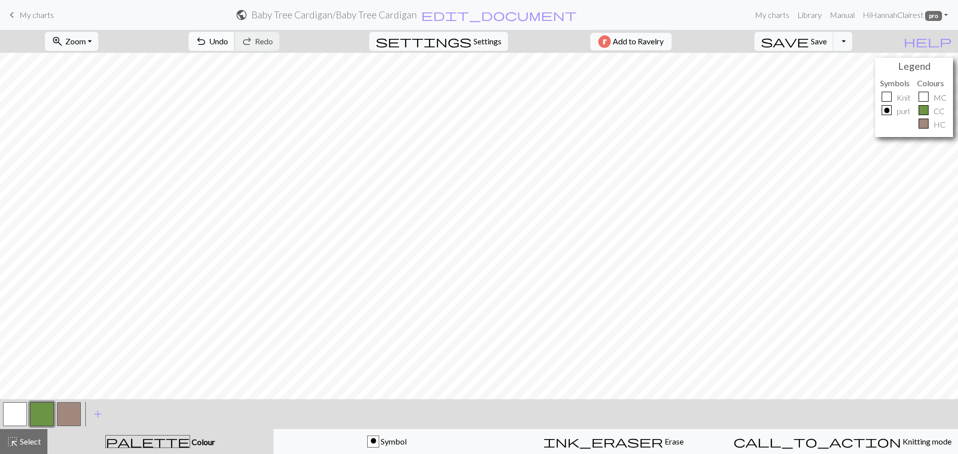
click at [228, 45] on span "Undo" at bounding box center [218, 40] width 19 height 9
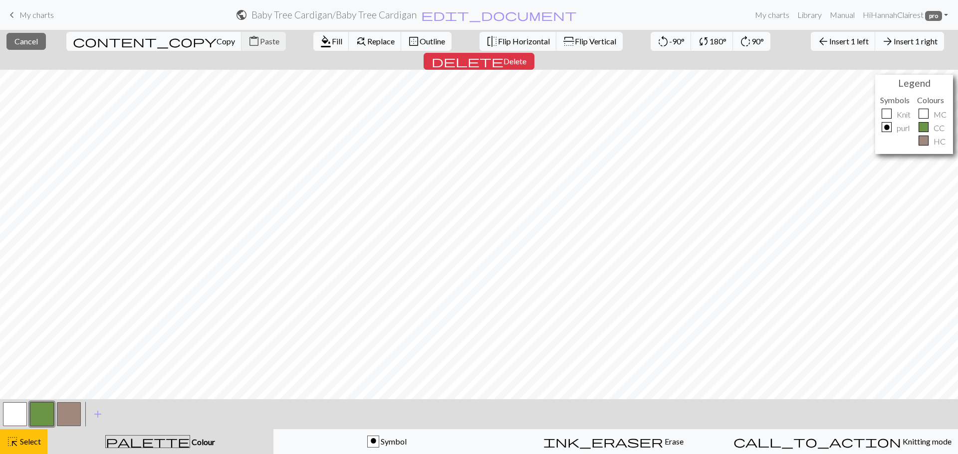
click at [893, 40] on span "Insert 1 right" at bounding box center [915, 40] width 44 height 9
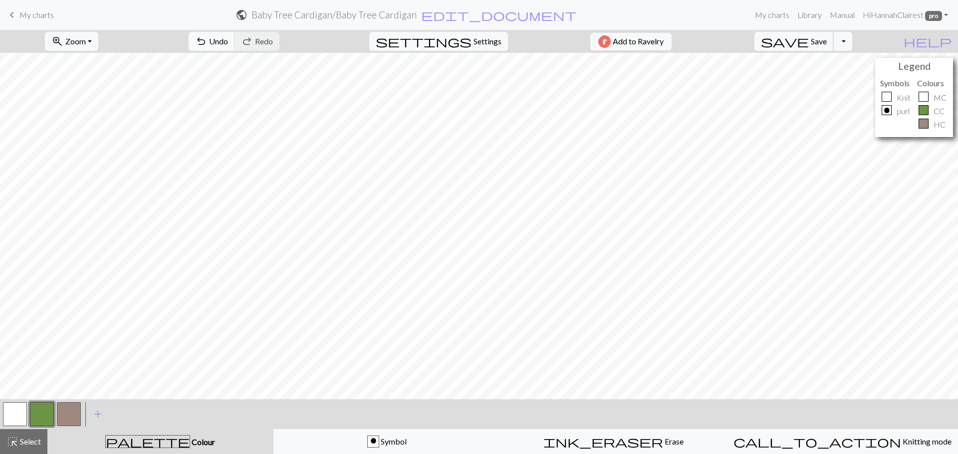
click at [809, 40] on span "save" at bounding box center [785, 41] width 48 height 14
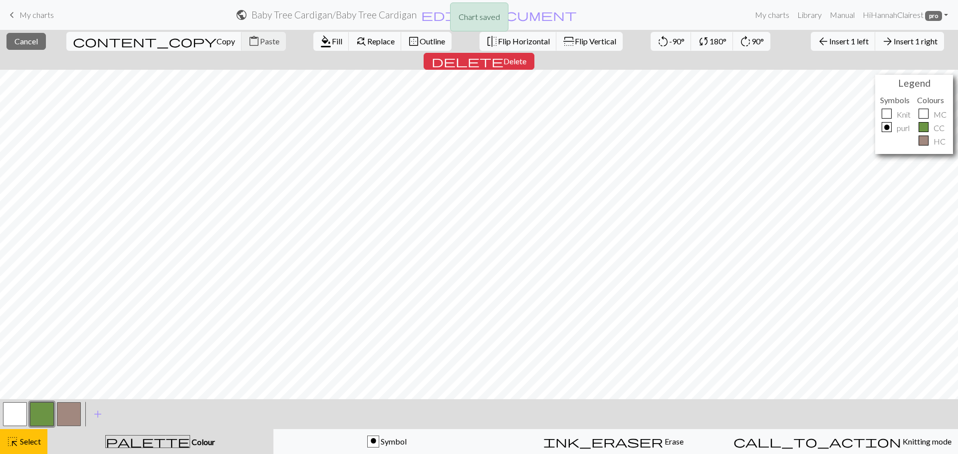
click at [832, 35] on div "Chart saved" at bounding box center [479, 19] width 958 height 39
click at [893, 39] on span "Insert 1 right" at bounding box center [915, 40] width 44 height 9
click at [893, 45] on span "Insert 1 right" at bounding box center [915, 40] width 44 height 9
click at [29, 39] on span "Cancel" at bounding box center [25, 40] width 23 height 9
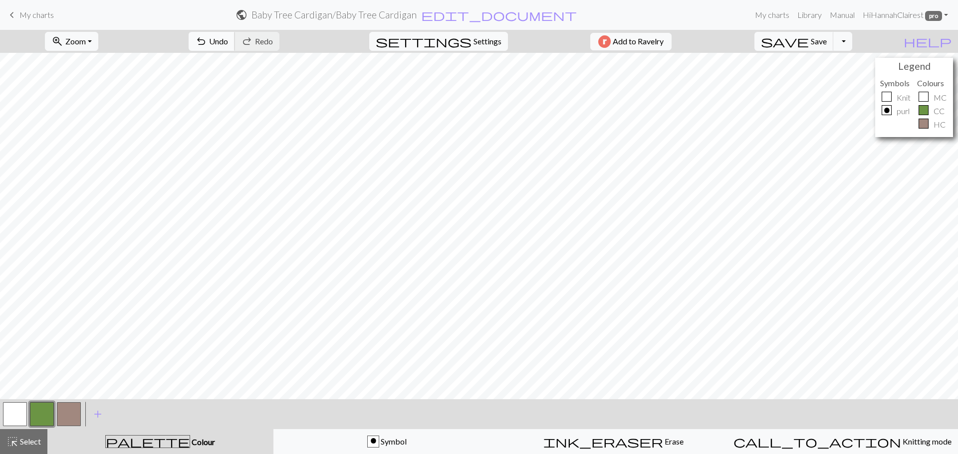
click at [235, 49] on button "undo Undo Undo" at bounding box center [212, 41] width 46 height 19
click at [264, 49] on div "undo Undo Undo redo Redo Redo" at bounding box center [234, 41] width 106 height 23
click at [266, 39] on div "undo Undo Undo redo Redo Redo" at bounding box center [234, 41] width 106 height 23
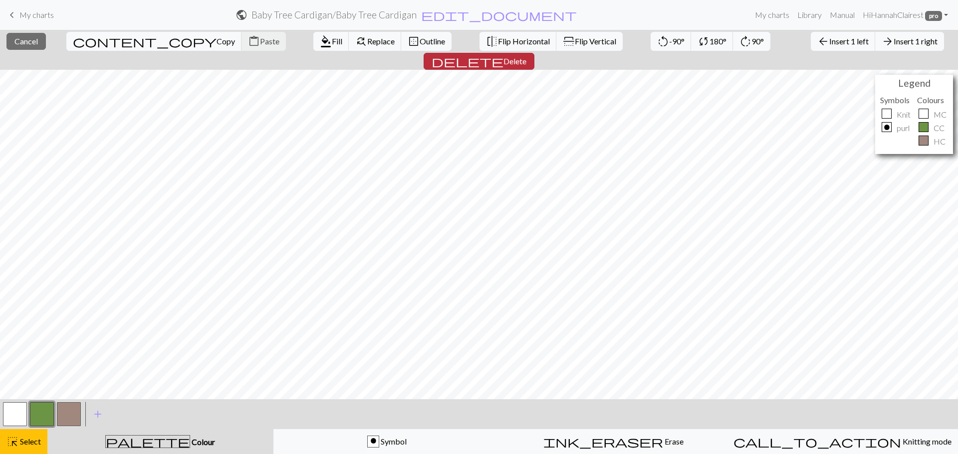
click at [526, 56] on span "Delete" at bounding box center [514, 60] width 23 height 9
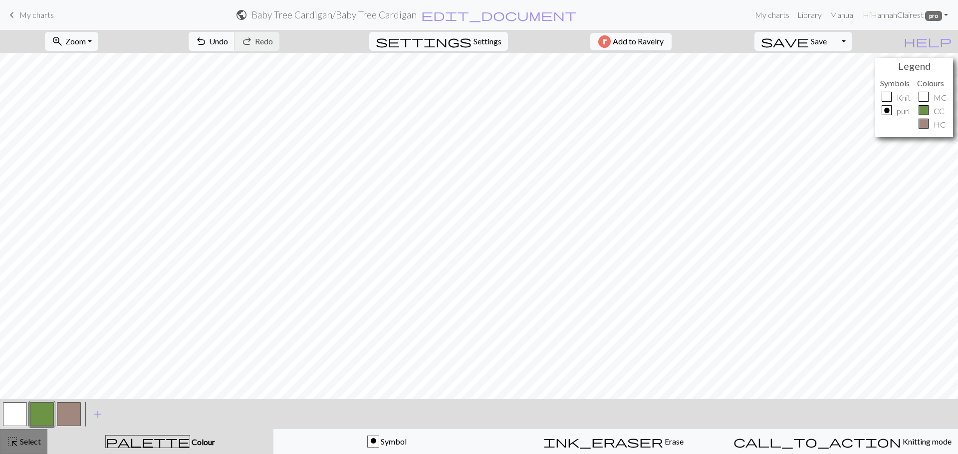
click at [29, 442] on span "Select" at bounding box center [29, 441] width 22 height 9
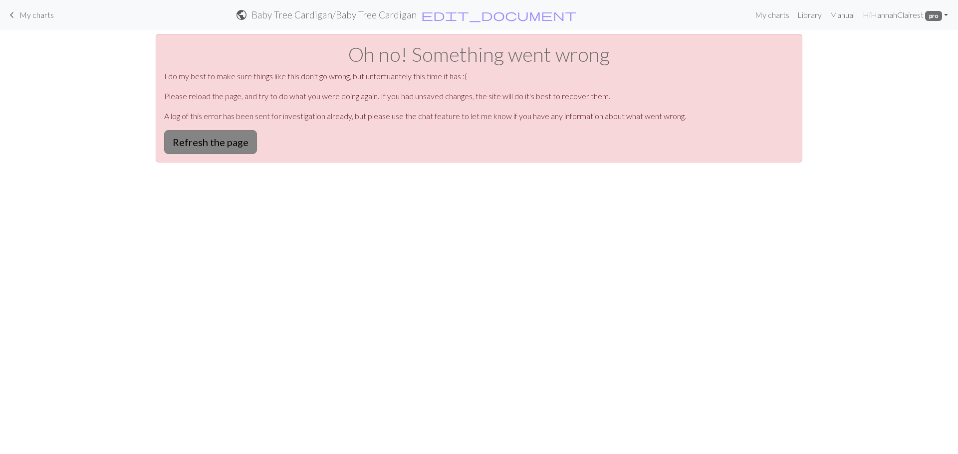
click at [226, 150] on button "Refresh the page" at bounding box center [210, 142] width 93 height 24
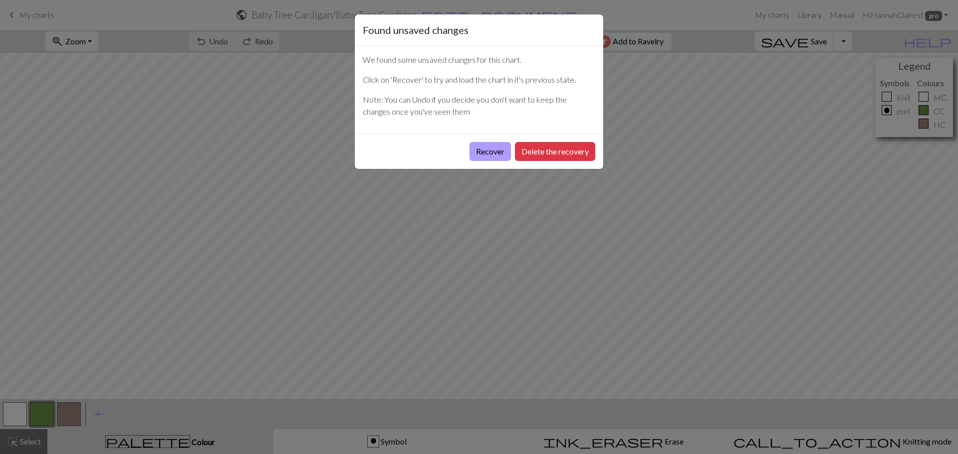
click at [503, 154] on button "Recover" at bounding box center [489, 151] width 41 height 19
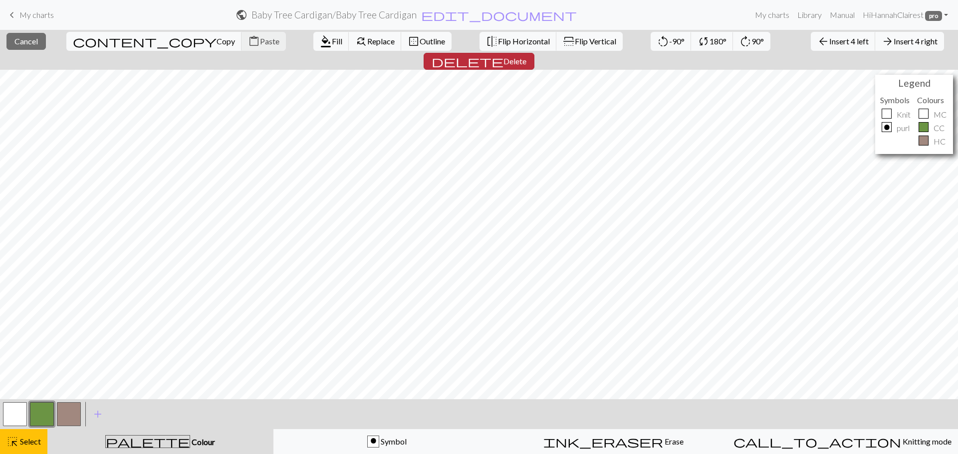
click at [526, 56] on span "Delete" at bounding box center [514, 60] width 23 height 9
click at [811, 47] on button "arrow_back Insert 8 left" at bounding box center [843, 41] width 65 height 19
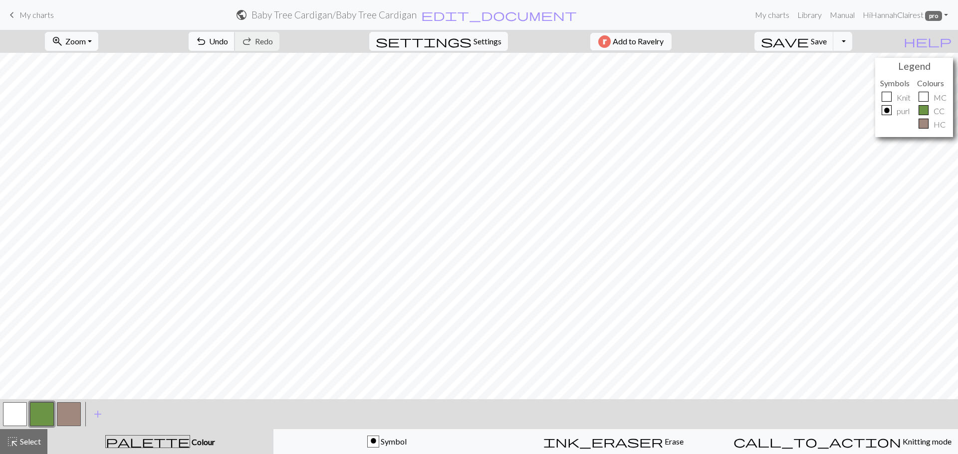
click at [235, 47] on button "undo Undo Undo" at bounding box center [212, 41] width 46 height 19
drag, startPoint x: 29, startPoint y: 440, endPoint x: 120, endPoint y: 418, distance: 93.5
click at [33, 439] on span "Select" at bounding box center [29, 441] width 22 height 9
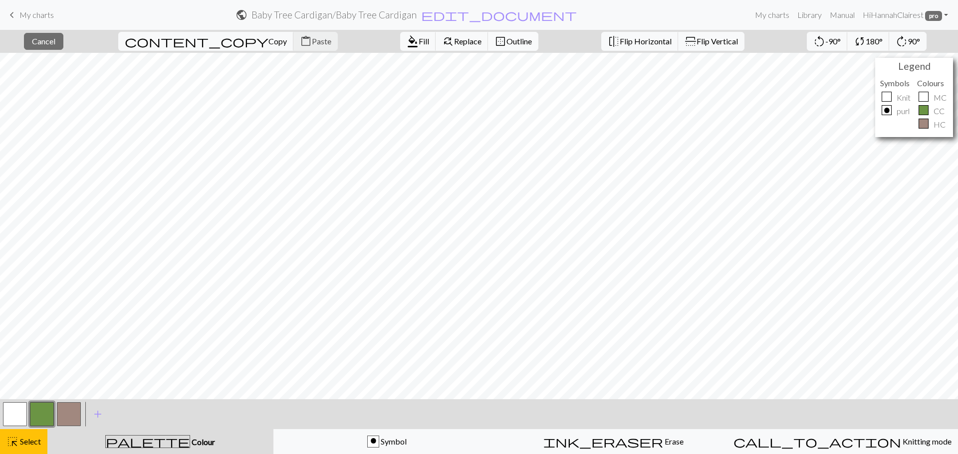
click at [506, 42] on span "Outline" at bounding box center [518, 40] width 25 height 9
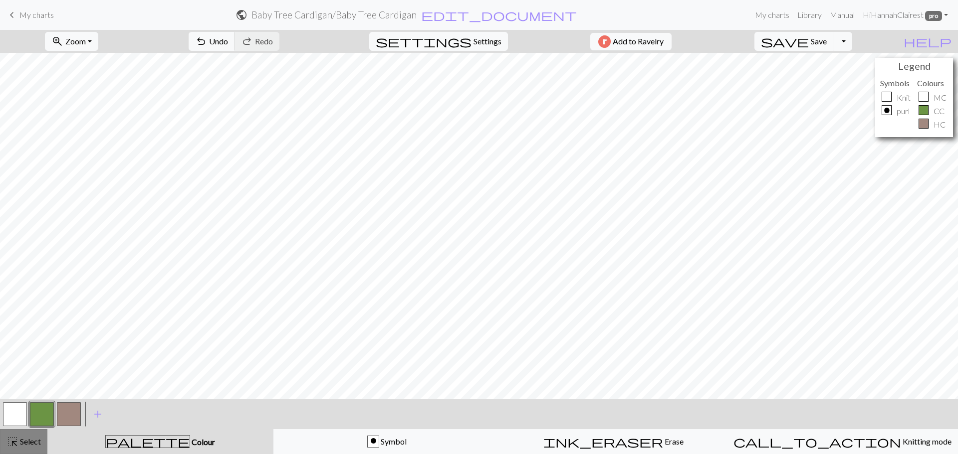
click at [17, 443] on span "highlight_alt" at bounding box center [12, 442] width 12 height 14
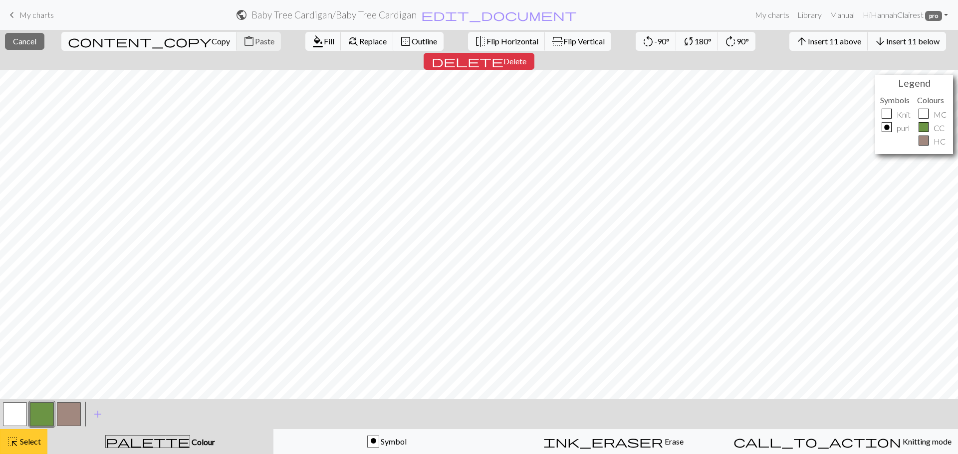
click at [33, 441] on span "Select" at bounding box center [29, 441] width 22 height 9
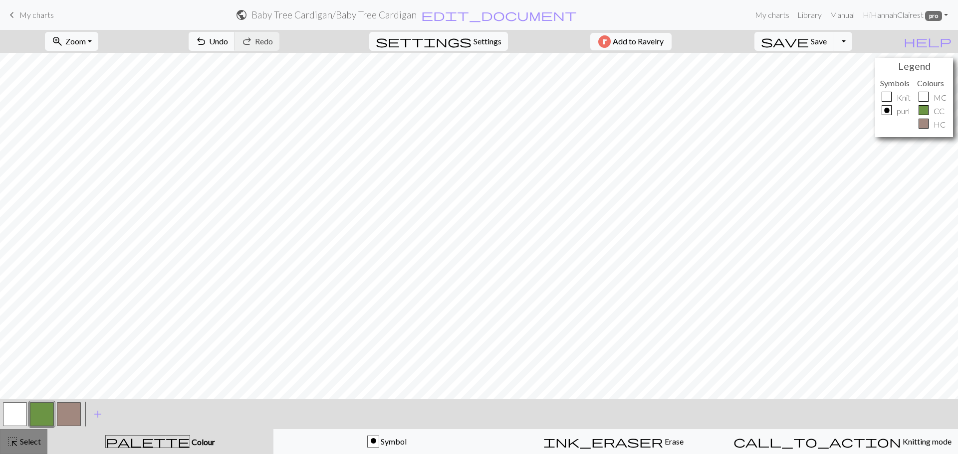
click at [29, 442] on span "Select" at bounding box center [29, 441] width 22 height 9
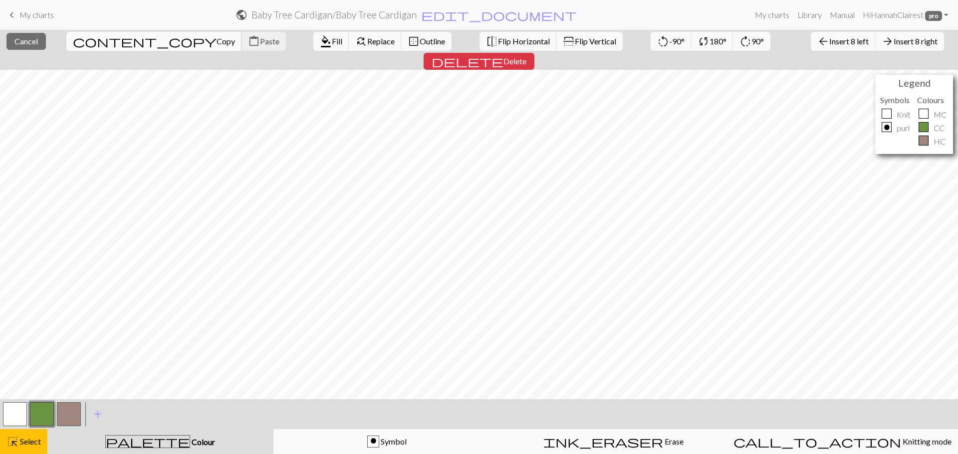
click at [103, 49] on button "content_copy Copy" at bounding box center [154, 41] width 176 height 19
click at [103, 46] on button "content_copy Copy" at bounding box center [154, 41] width 176 height 19
click at [260, 42] on span "Paste" at bounding box center [269, 40] width 19 height 9
click at [28, 48] on button "close Cancel" at bounding box center [25, 41] width 39 height 17
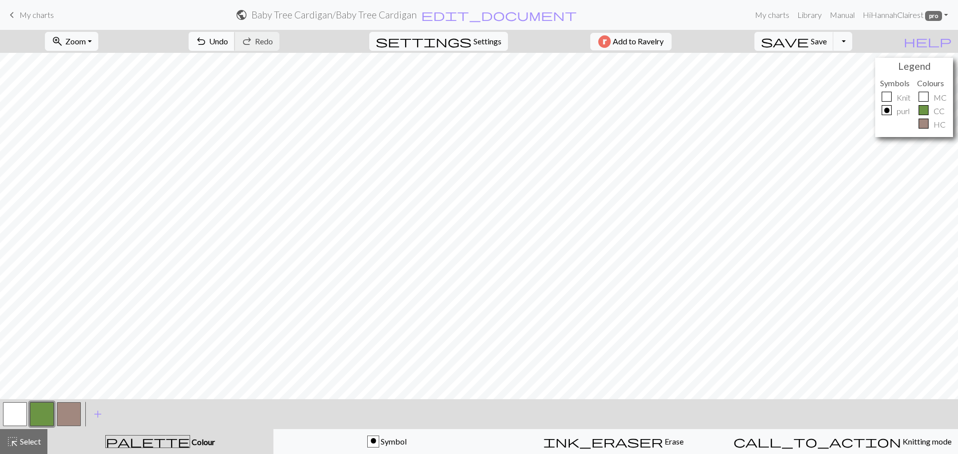
click at [235, 46] on button "undo Undo Undo" at bounding box center [212, 41] width 46 height 19
click at [22, 442] on span "Select" at bounding box center [29, 441] width 22 height 9
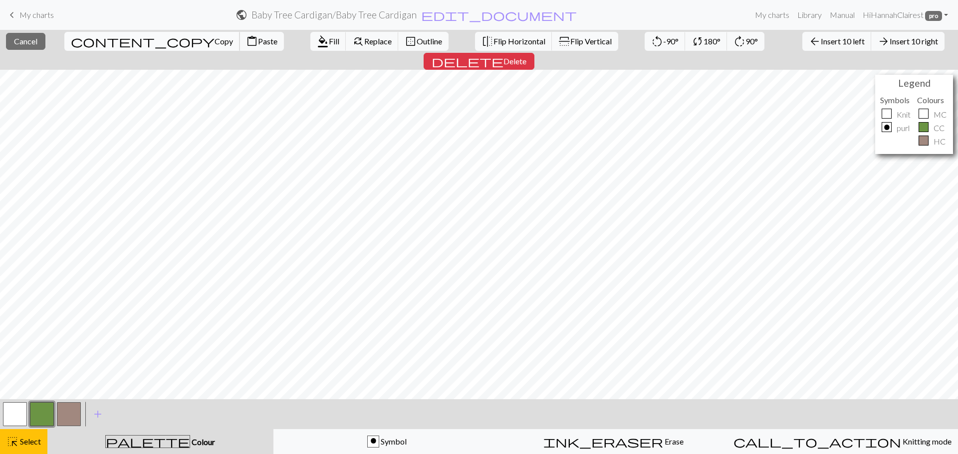
click at [88, 43] on span "content_copy" at bounding box center [143, 41] width 144 height 14
click at [258, 40] on span "Paste" at bounding box center [267, 40] width 19 height 9
click at [33, 44] on span "Cancel" at bounding box center [25, 40] width 23 height 9
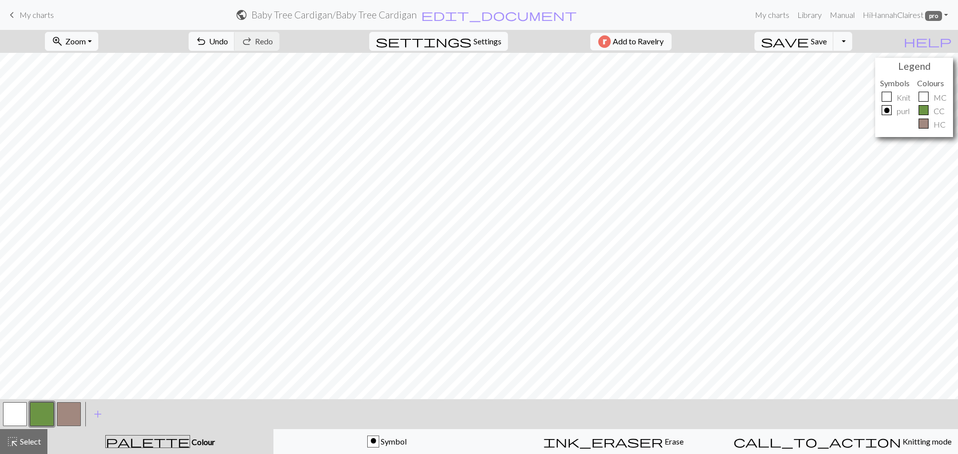
drag, startPoint x: 38, startPoint y: 446, endPoint x: 79, endPoint y: 435, distance: 42.2
click at [38, 445] on span "Select" at bounding box center [29, 441] width 22 height 9
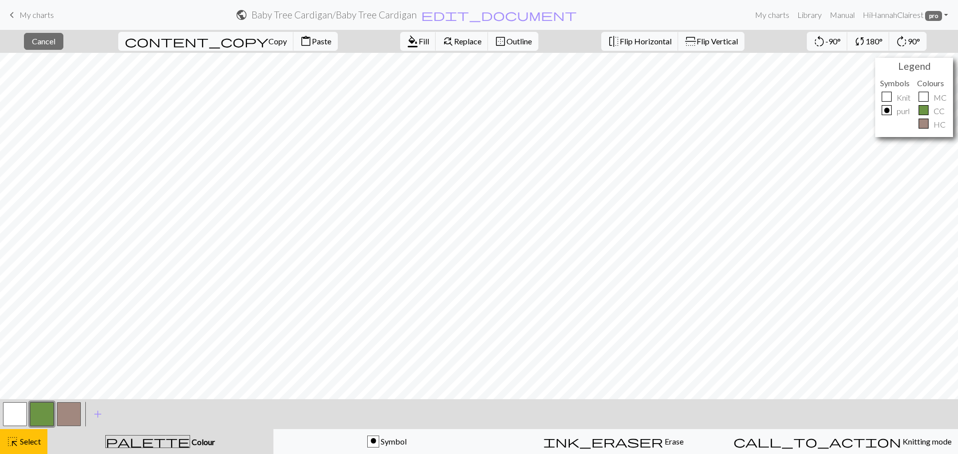
click at [506, 42] on span "Outline" at bounding box center [518, 40] width 25 height 9
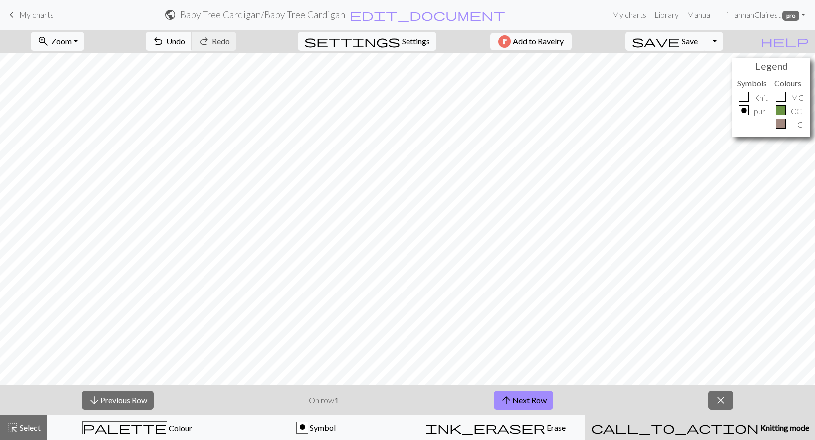
drag, startPoint x: 724, startPoint y: 398, endPoint x: 527, endPoint y: 50, distance: 399.0
click at [724, 398] on span "close" at bounding box center [721, 401] width 12 height 14
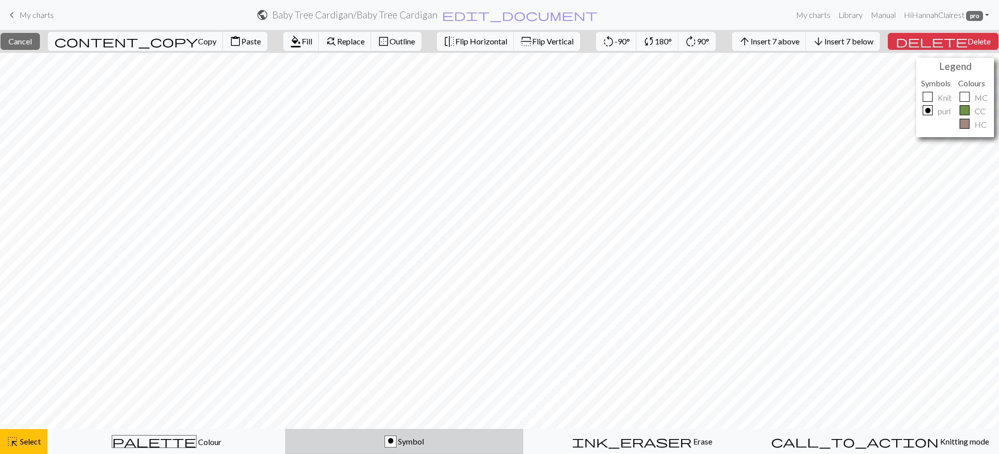
drag, startPoint x: 403, startPoint y: 443, endPoint x: 387, endPoint y: 442, distance: 15.5
click at [400, 444] on span "Symbol" at bounding box center [410, 440] width 27 height 9
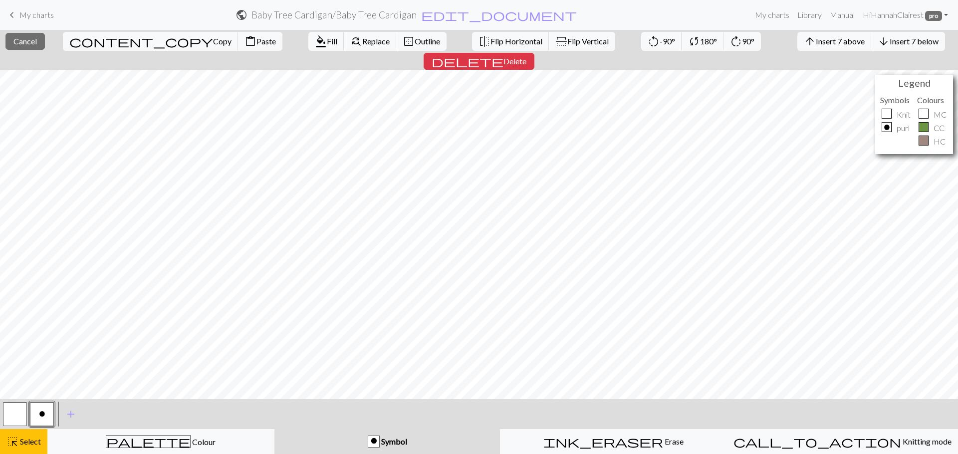
click at [11, 419] on button "button" at bounding box center [15, 415] width 24 height 24
click at [327, 43] on span "Fill" at bounding box center [332, 40] width 10 height 9
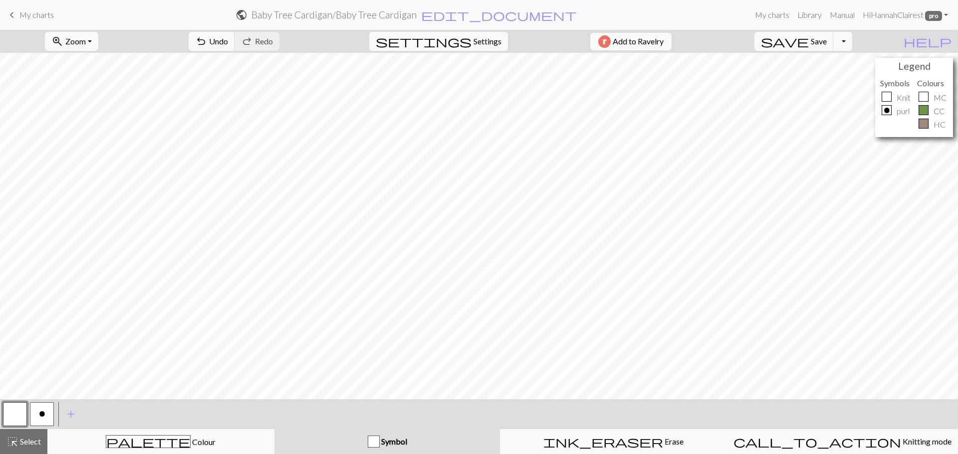
click at [47, 421] on button "o" at bounding box center [42, 415] width 24 height 24
click at [25, 442] on span "Select" at bounding box center [29, 441] width 22 height 9
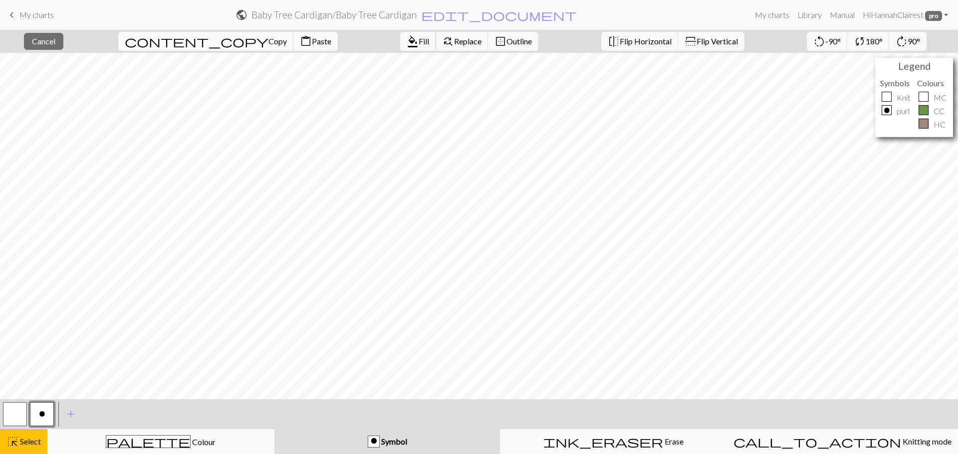
click at [407, 44] on span "format_color_fill" at bounding box center [413, 41] width 12 height 14
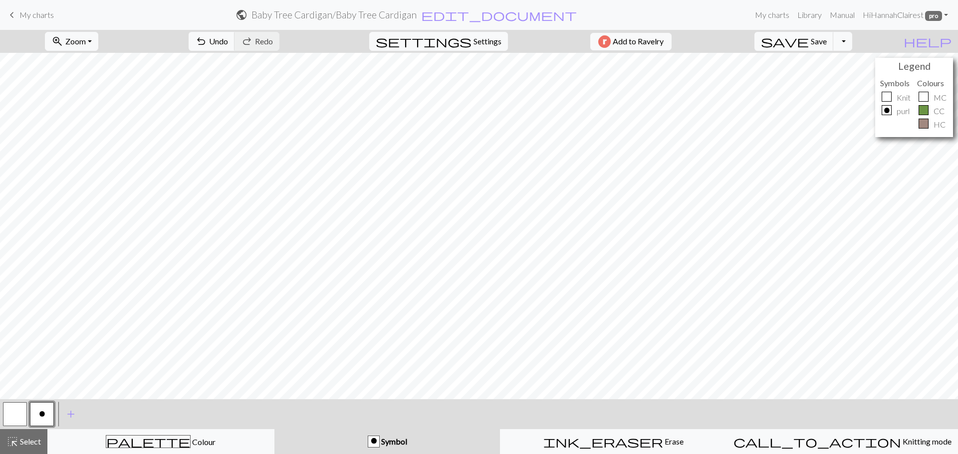
drag, startPoint x: 26, startPoint y: 446, endPoint x: 110, endPoint y: 405, distance: 93.0
click at [27, 446] on div "highlight_alt Select Select" at bounding box center [23, 442] width 34 height 12
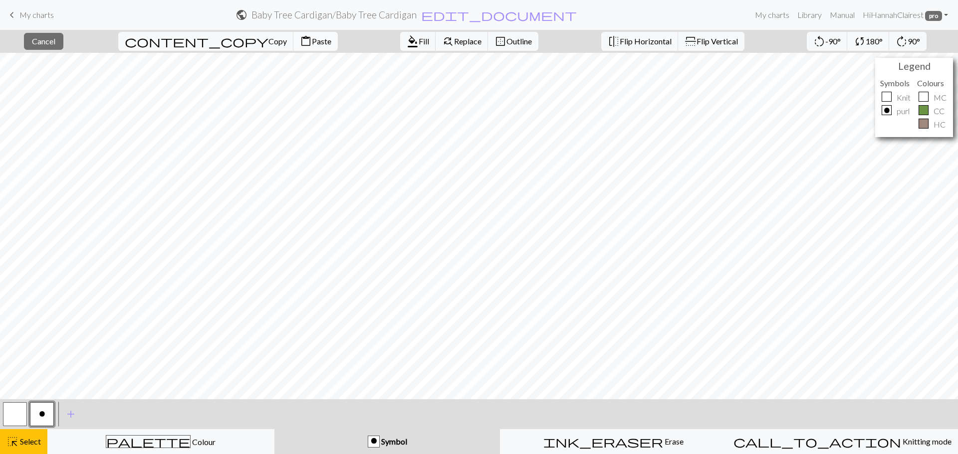
drag, startPoint x: 175, startPoint y: 44, endPoint x: 205, endPoint y: 48, distance: 30.2
click at [268, 43] on span "Copy" at bounding box center [277, 40] width 18 height 9
click at [293, 47] on button "content_paste Paste" at bounding box center [315, 41] width 44 height 19
drag, startPoint x: 212, startPoint y: 36, endPoint x: 345, endPoint y: 51, distance: 134.6
click at [300, 36] on span "content_paste" at bounding box center [306, 41] width 12 height 14
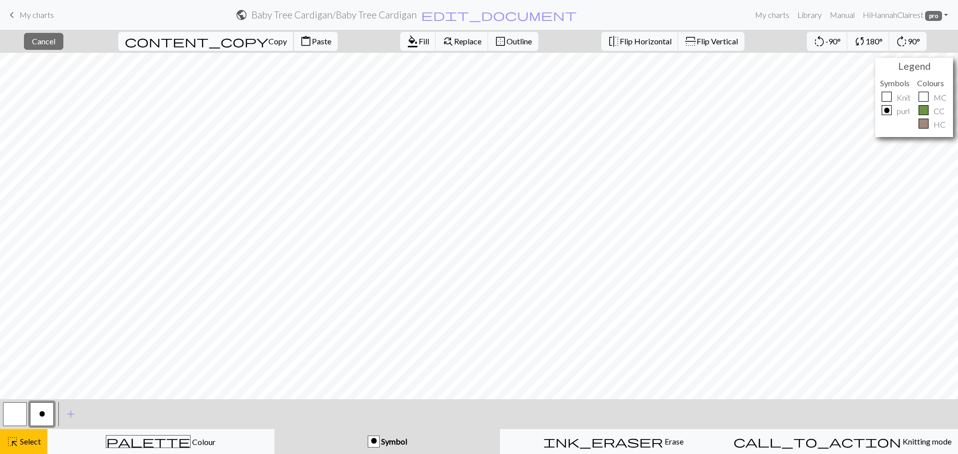
click at [268, 39] on span "Copy" at bounding box center [277, 40] width 18 height 9
click at [312, 43] on span "Paste" at bounding box center [321, 40] width 19 height 9
click at [48, 43] on span "Cancel" at bounding box center [43, 40] width 23 height 9
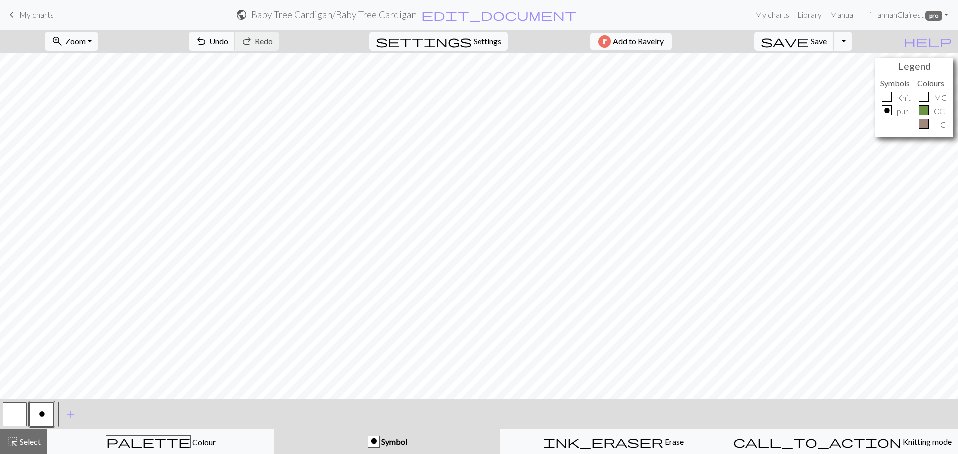
click at [809, 40] on span "save" at bounding box center [785, 41] width 48 height 14
